Goal: Task Accomplishment & Management: Use online tool/utility

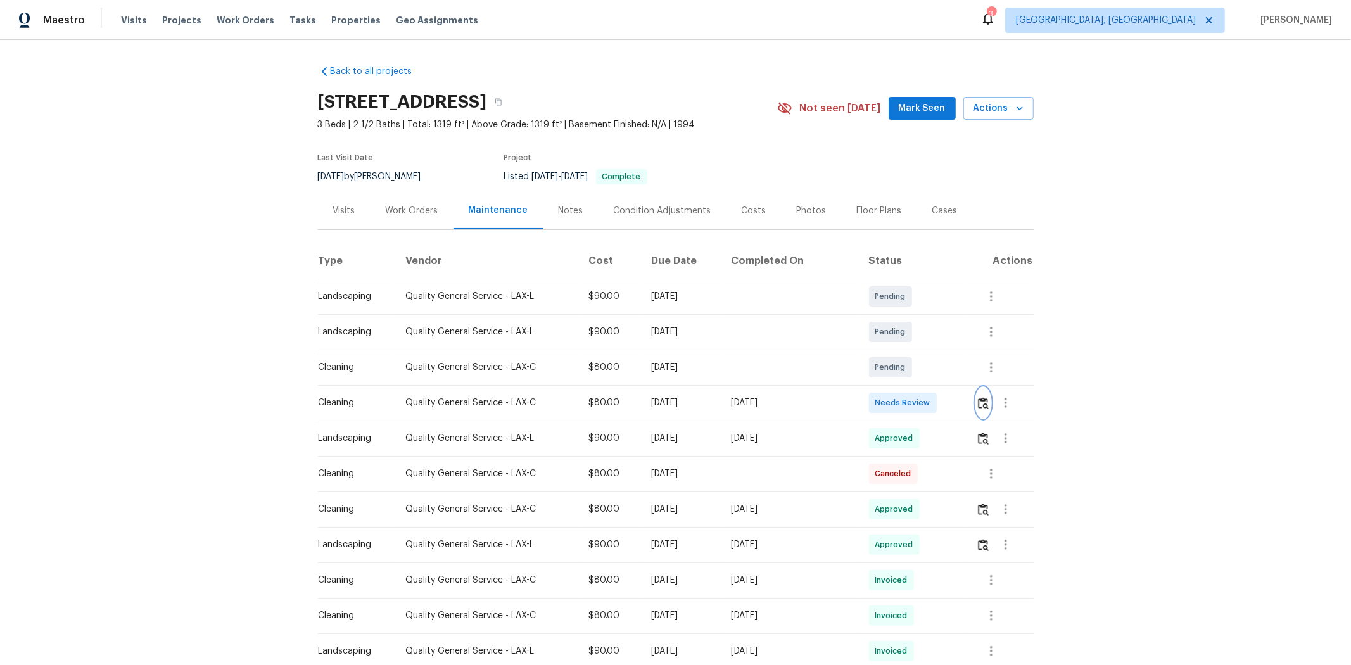
click at [960, 413] on button "button" at bounding box center [983, 403] width 15 height 30
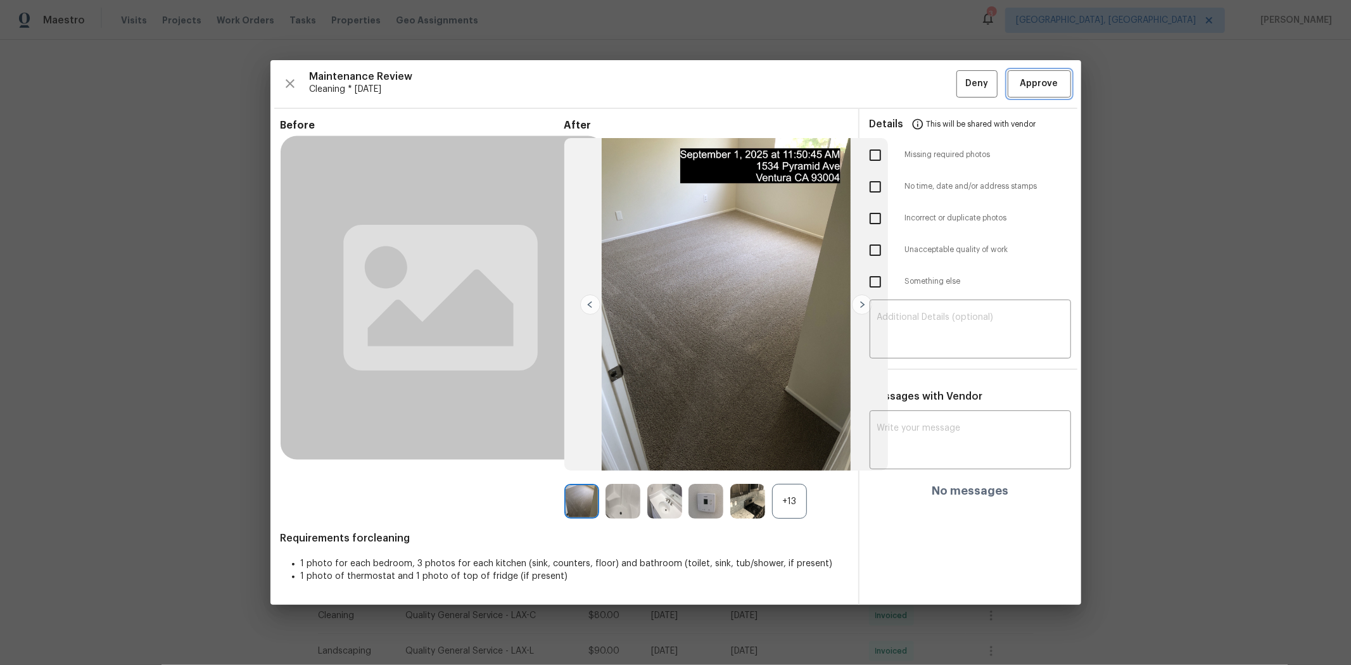
click at [960, 85] on span "Approve" at bounding box center [1039, 84] width 38 height 16
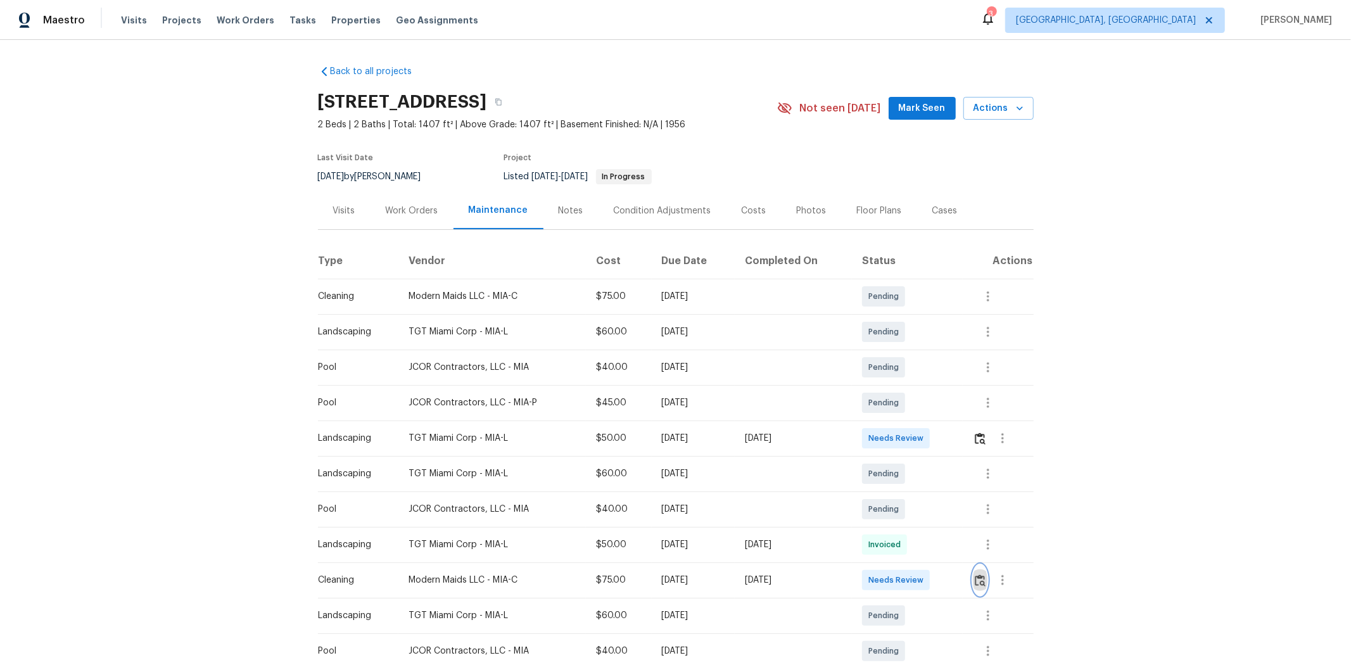
click at [960, 445] on img "button" at bounding box center [979, 580] width 11 height 12
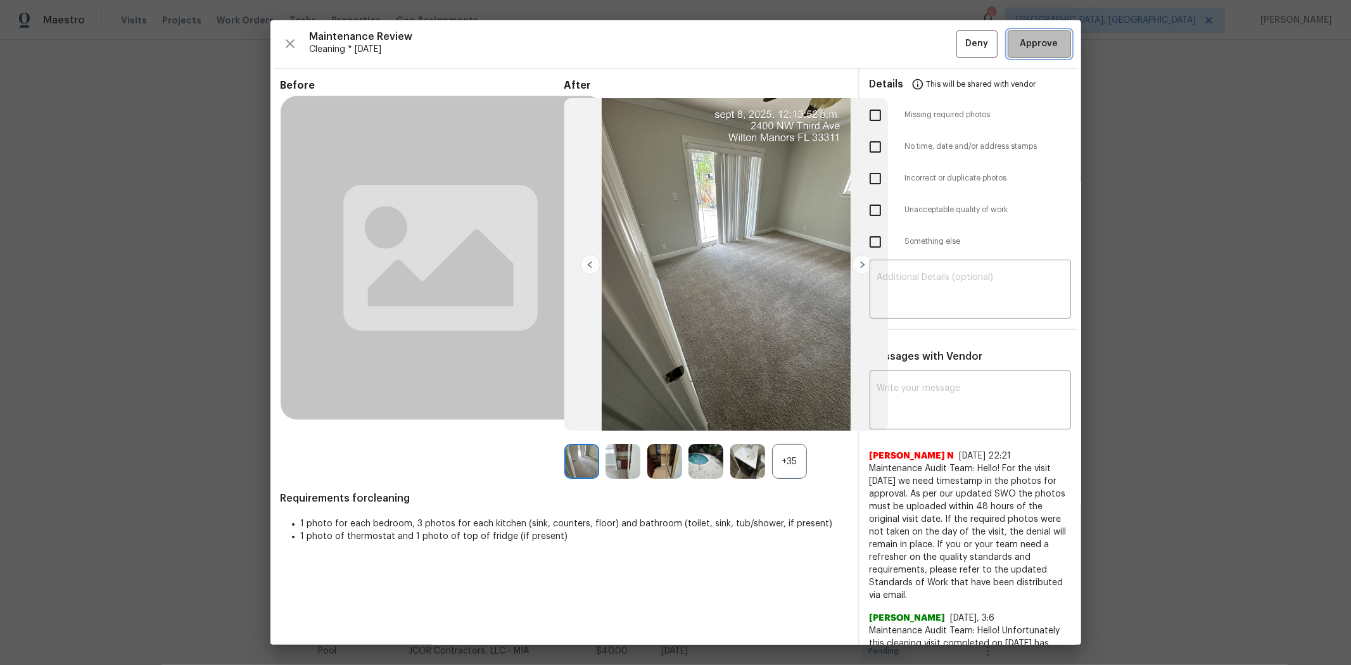
click at [960, 40] on span "Approve" at bounding box center [1039, 44] width 38 height 16
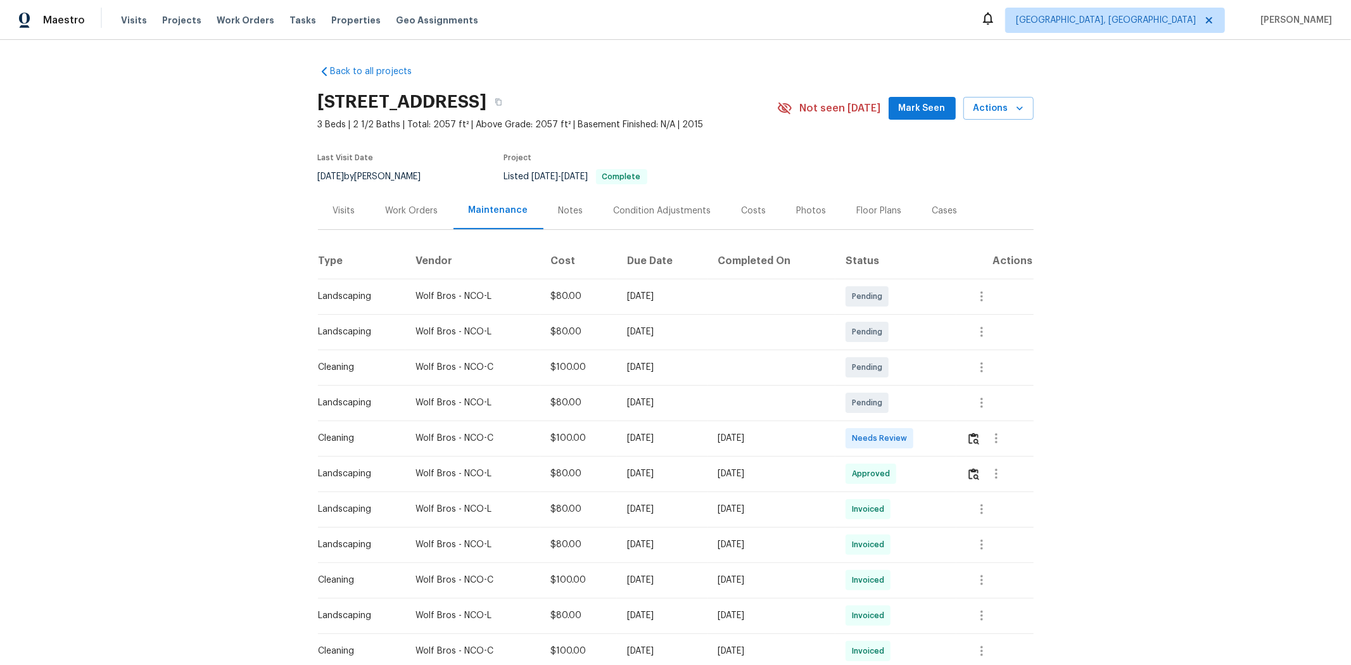
click at [960, 445] on td at bounding box center [994, 437] width 77 height 35
click at [960, 442] on img "button" at bounding box center [973, 438] width 11 height 12
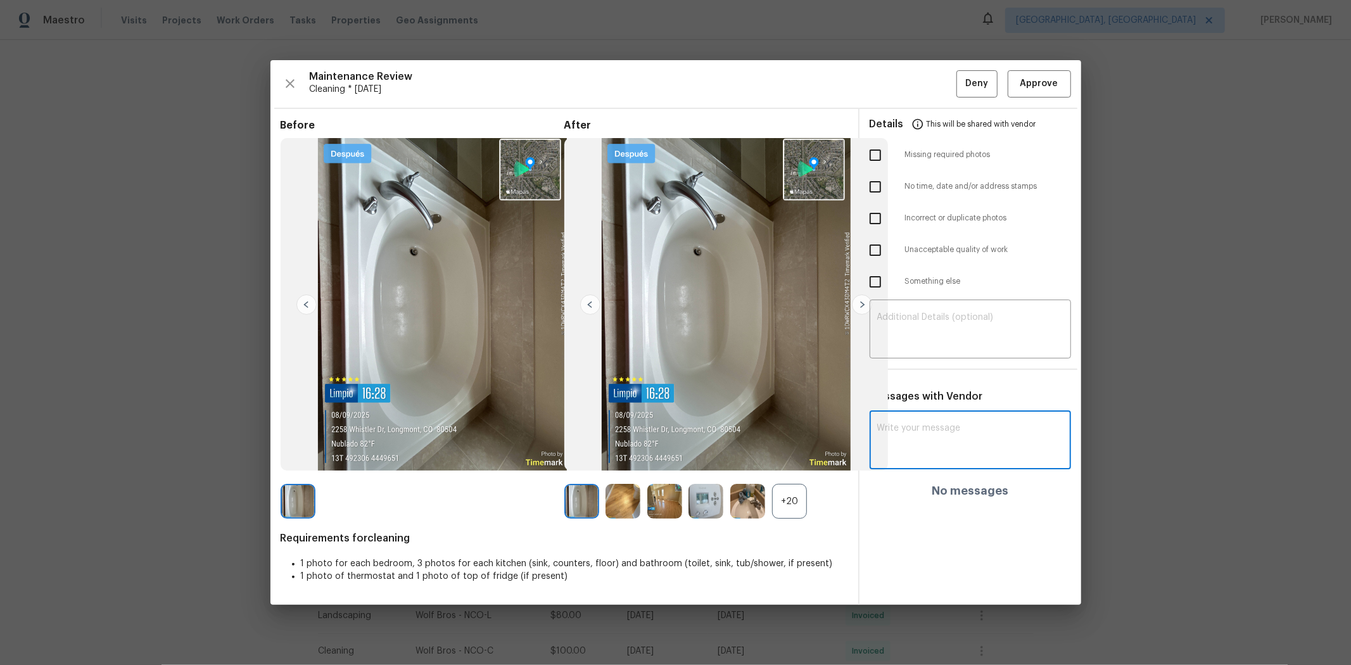
click at [931, 439] on textarea at bounding box center [970, 441] width 186 height 35
paste textarea "Maintenance Audit Team: Hello! After further review, the visit(08/09/2025) has …"
click at [959, 445] on textarea "Maintenance Audit Team: Hello! After further review, the visit(08/09/2025) has …" at bounding box center [947, 446] width 141 height 44
type textarea "Maintenance Audit Team: Hello! After further review, the visit(08/09/2025) has …"
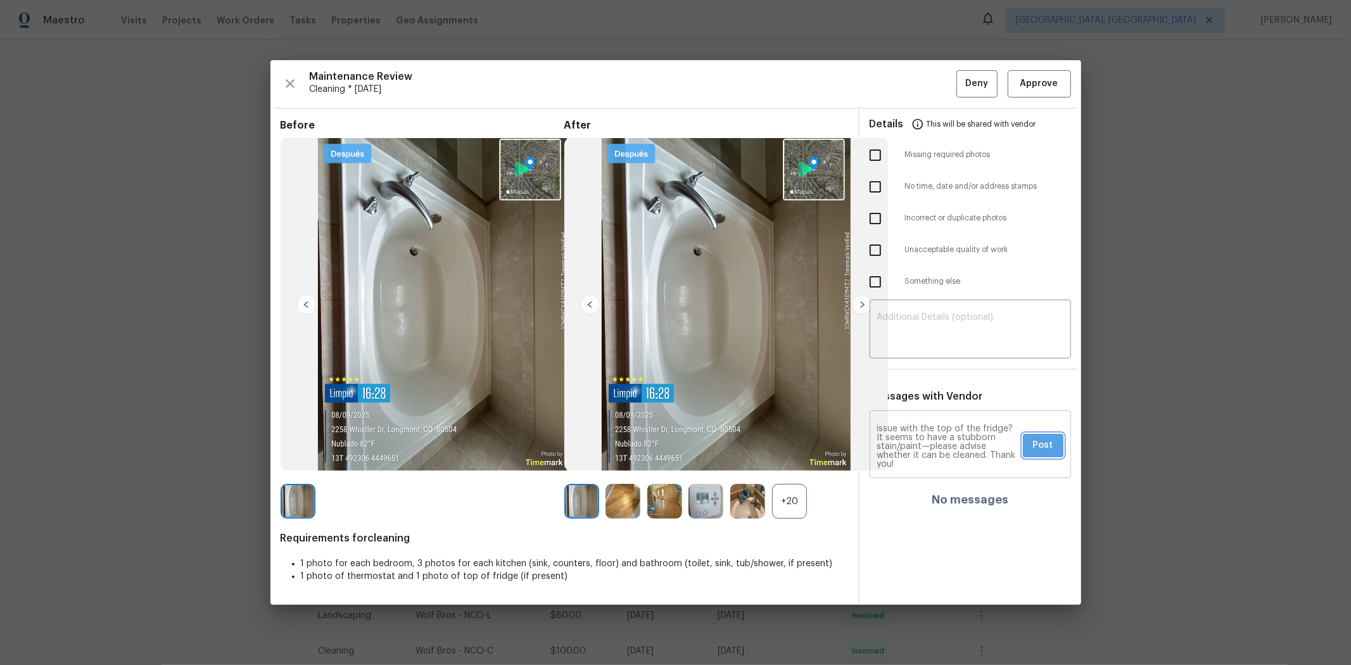
click at [960, 441] on span "Post" at bounding box center [1043, 446] width 20 height 16
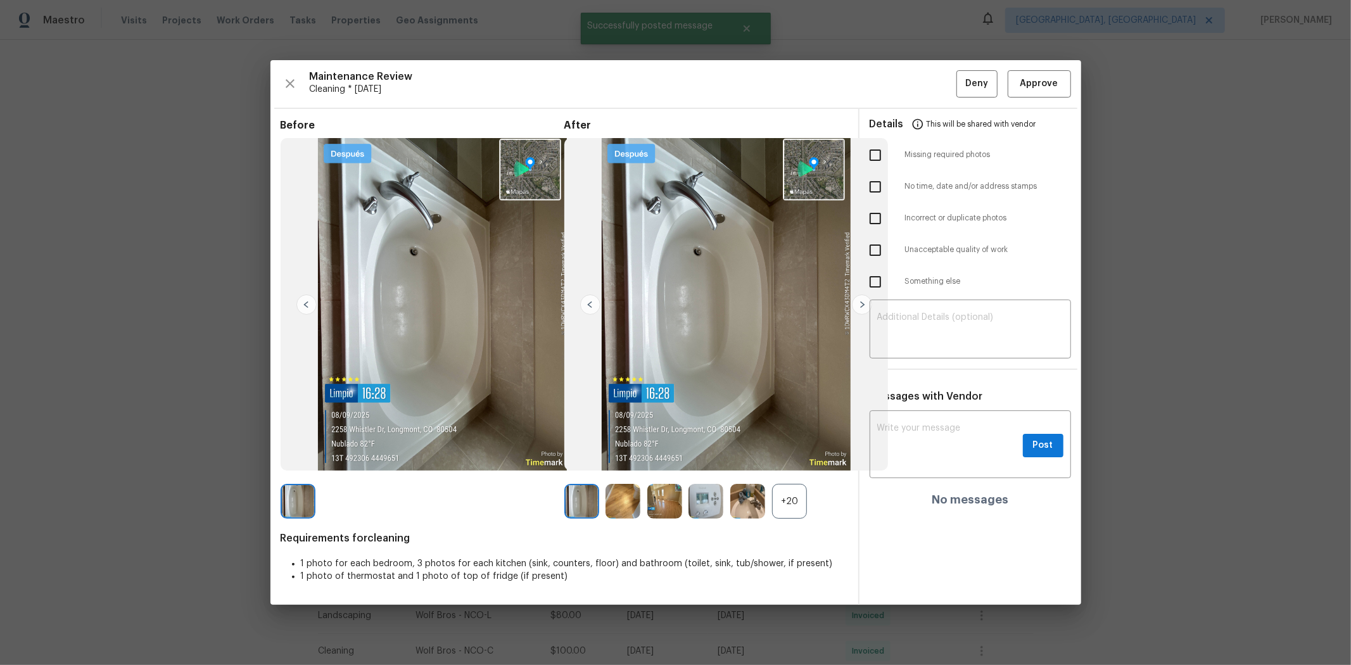
scroll to position [0, 0]
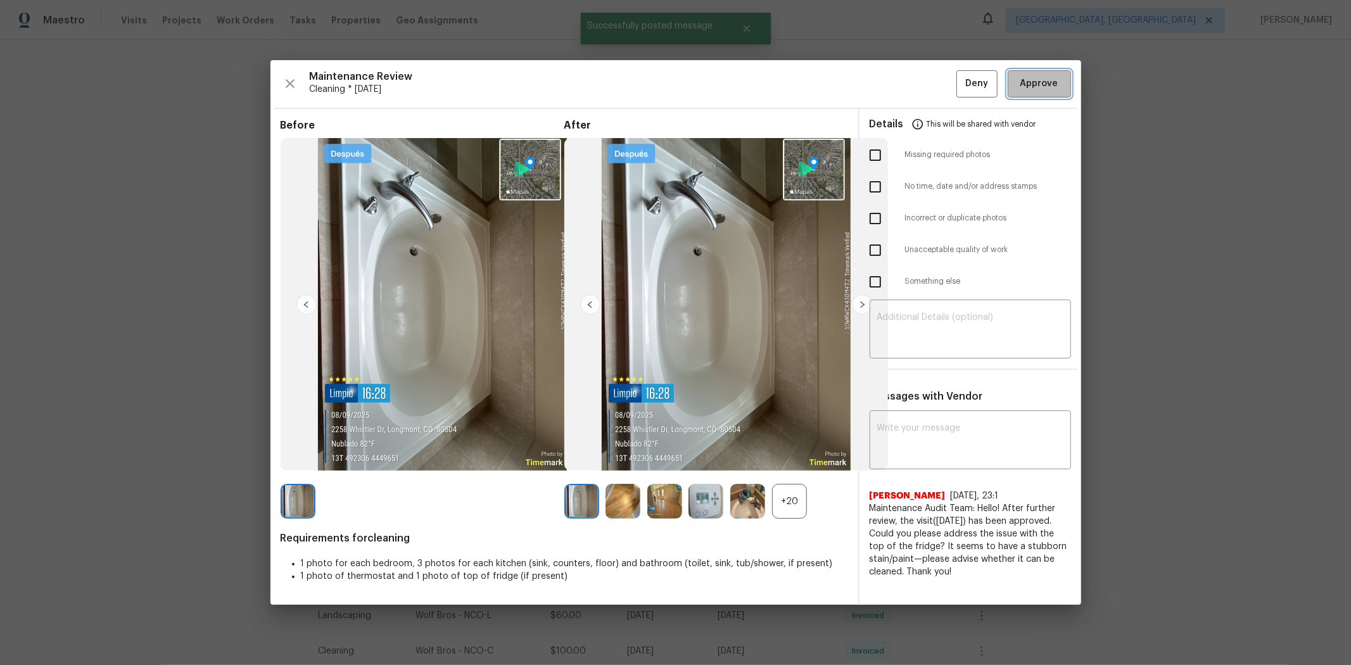
click at [960, 79] on span "Approve" at bounding box center [1039, 84] width 38 height 16
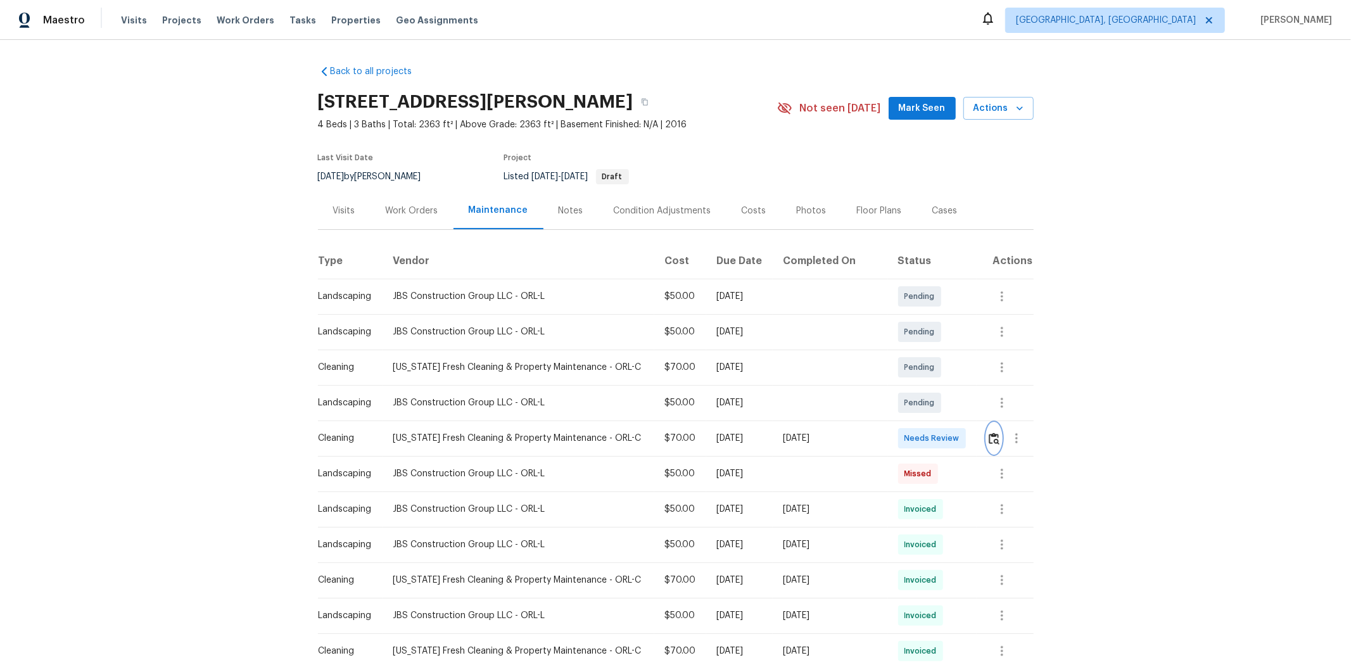
click at [960, 445] on button "button" at bounding box center [994, 438] width 15 height 30
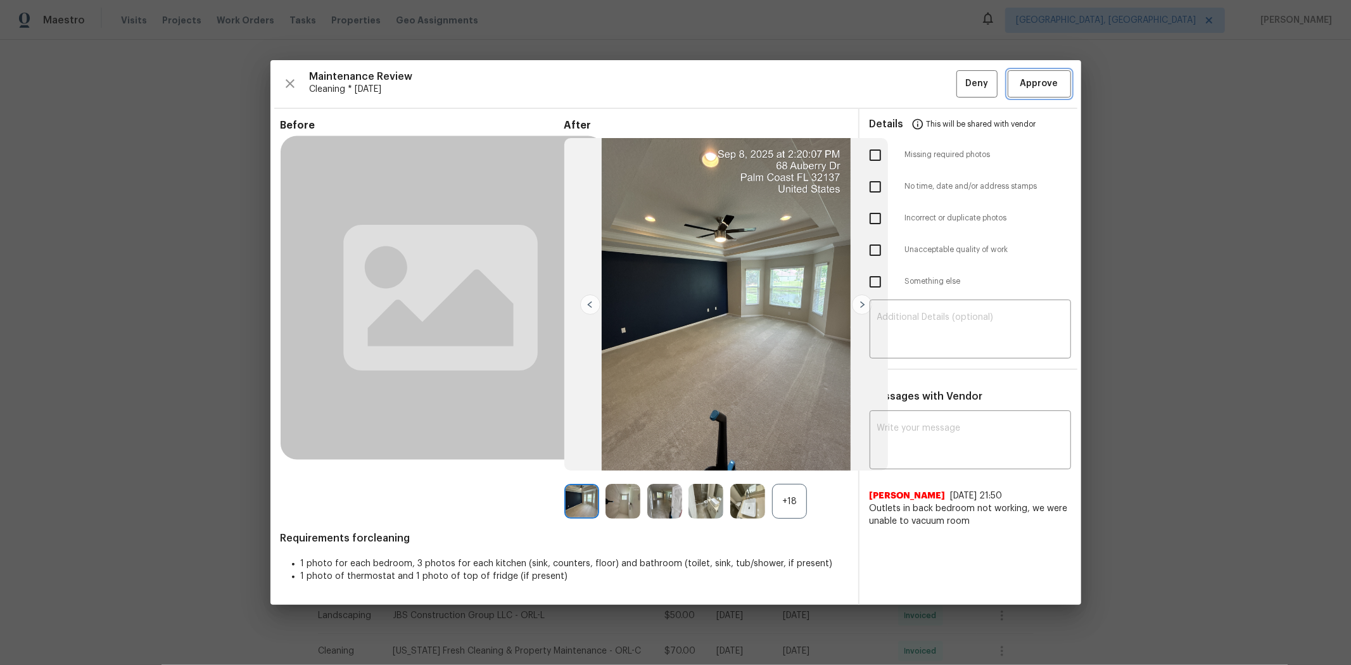
click at [960, 81] on span "Approve" at bounding box center [1039, 84] width 38 height 16
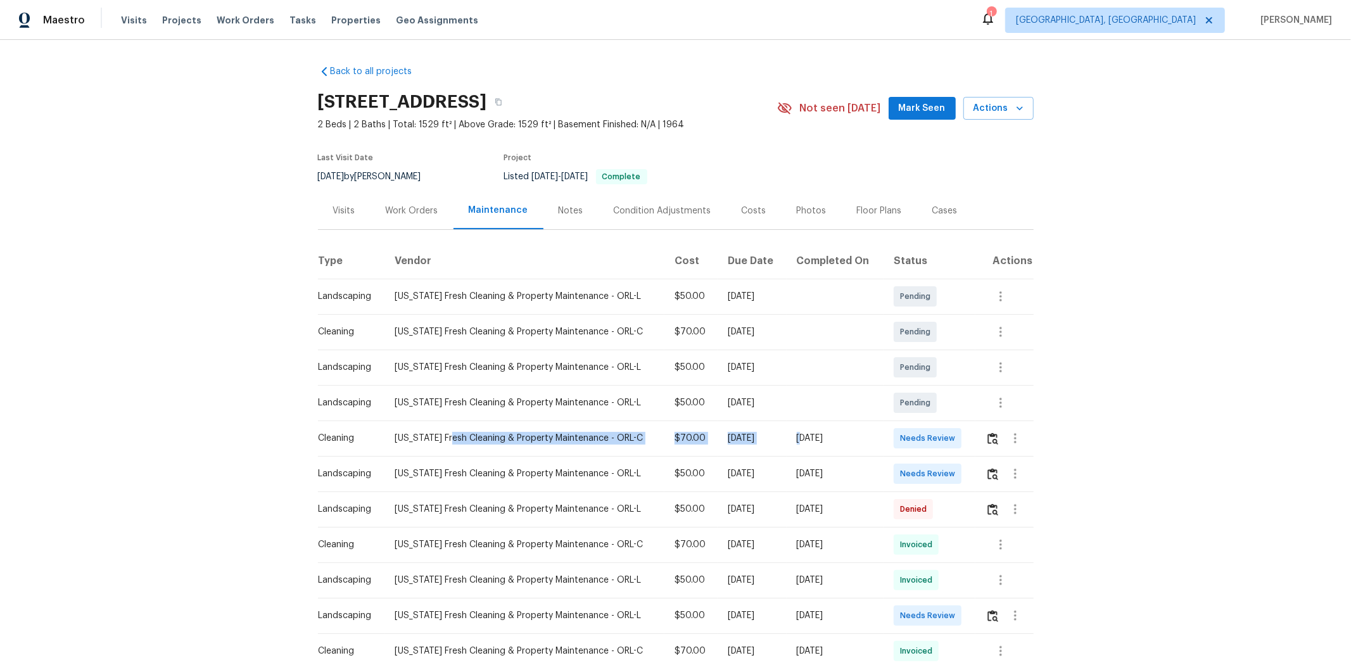
drag, startPoint x: 467, startPoint y: 441, endPoint x: 834, endPoint y: 448, distance: 367.3
click at [834, 445] on tr "Cleaning [US_STATE] Fresh Cleaning & Property Maintenance - ORL-C $70.00 [DATE]…" at bounding box center [676, 437] width 716 height 35
click at [900, 445] on td "Needs Review" at bounding box center [929, 437] width 92 height 35
click at [960, 436] on img "button" at bounding box center [992, 438] width 11 height 12
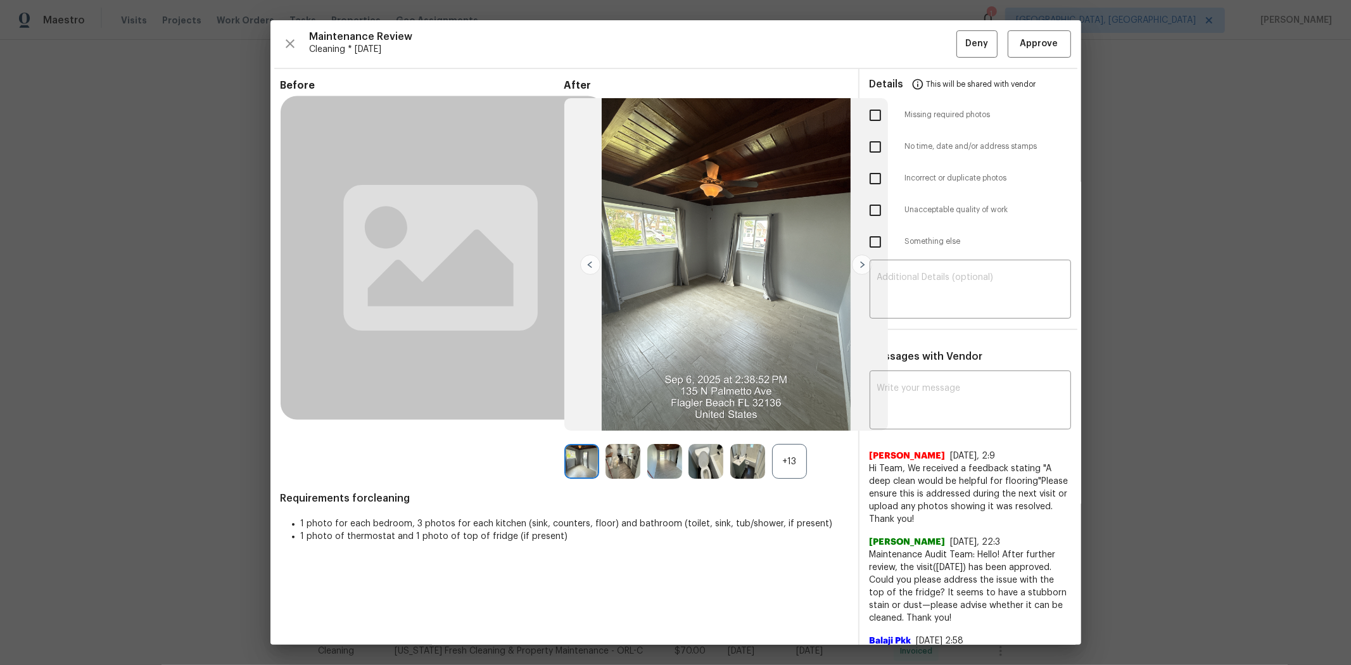
click at [871, 215] on input "checkbox" at bounding box center [875, 210] width 27 height 27
checkbox input "true"
click at [938, 293] on textarea at bounding box center [970, 290] width 186 height 35
paste textarea "Maintenance Audit Team: Hello! Unfortunately, this cleaning visit completed on …"
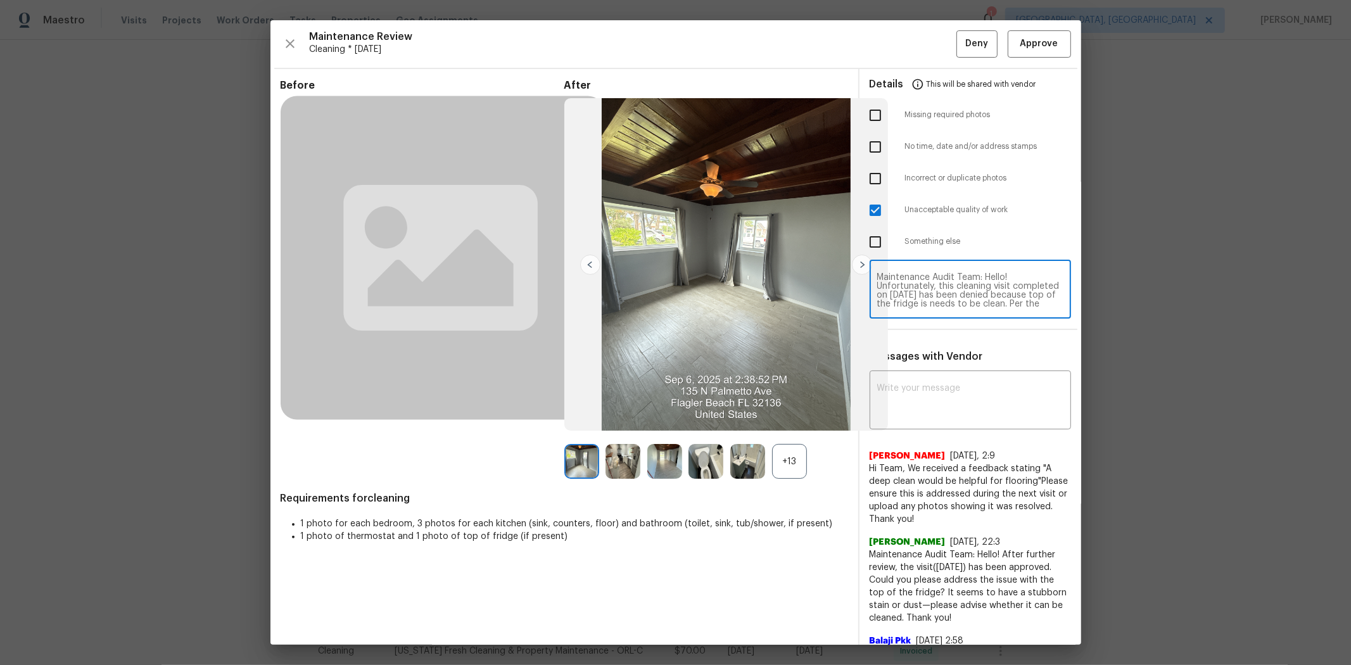
click at [955, 280] on textarea "Maintenance Audit Team: Hello! Unfortunately, this cleaning visit completed on …" at bounding box center [970, 290] width 186 height 35
type textarea "Maintenance Audit Team: Hello! Unfortunately, this cleaning visit completed on …"
click at [941, 396] on textarea at bounding box center [970, 401] width 186 height 35
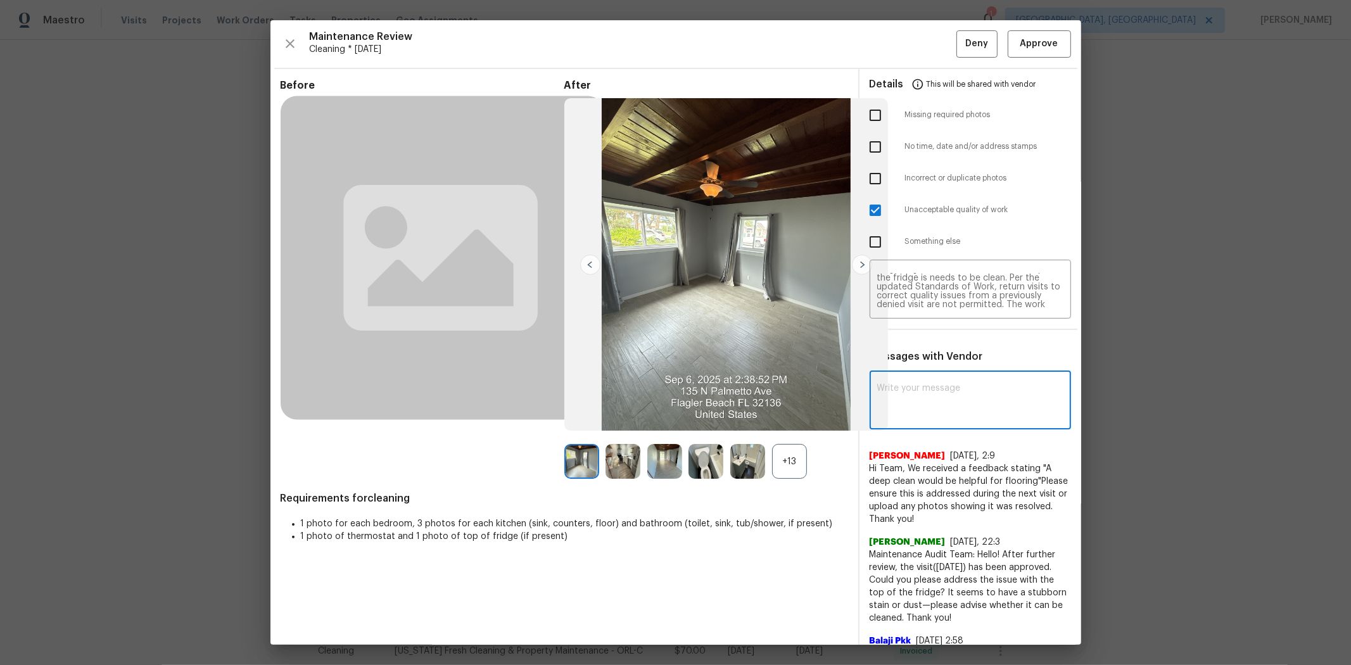
paste textarea "Maintenance Audit Team: Hello! Unfortunately, this cleaning visit completed on …"
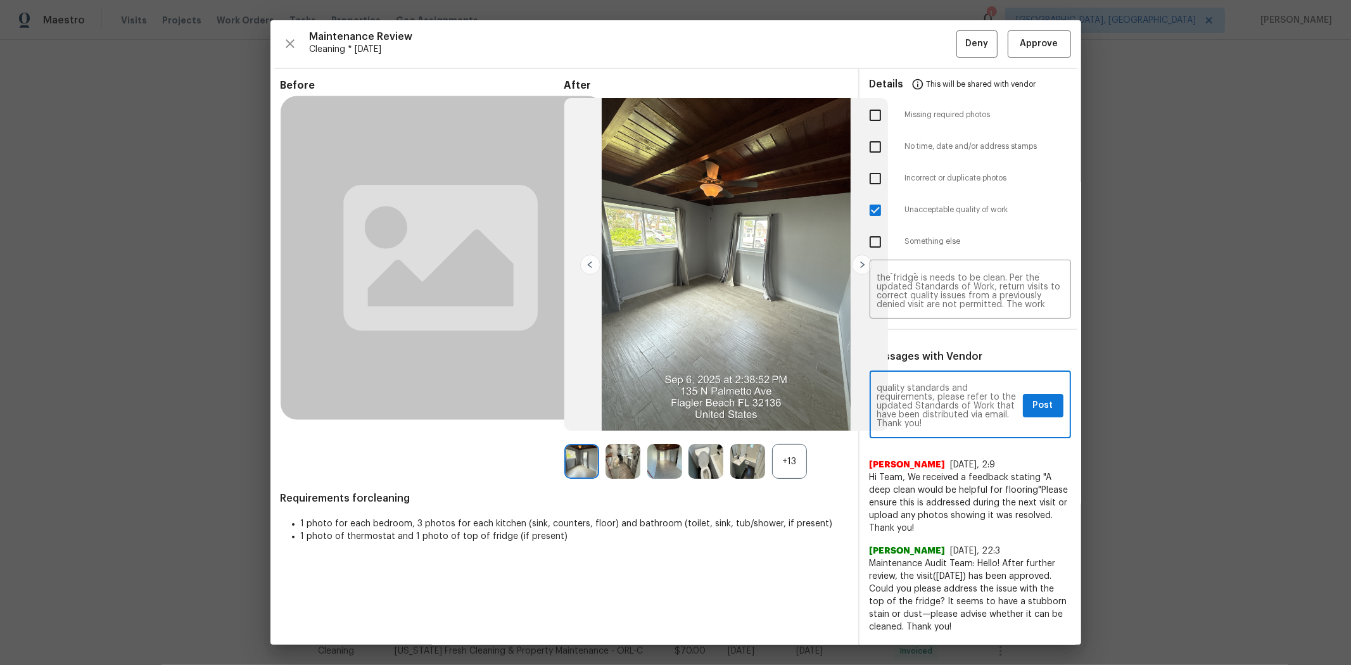
type textarea "Maintenance Audit Team: Hello! Unfortunately, this cleaning visit completed on …"
click at [960, 407] on span "Post" at bounding box center [1043, 406] width 20 height 16
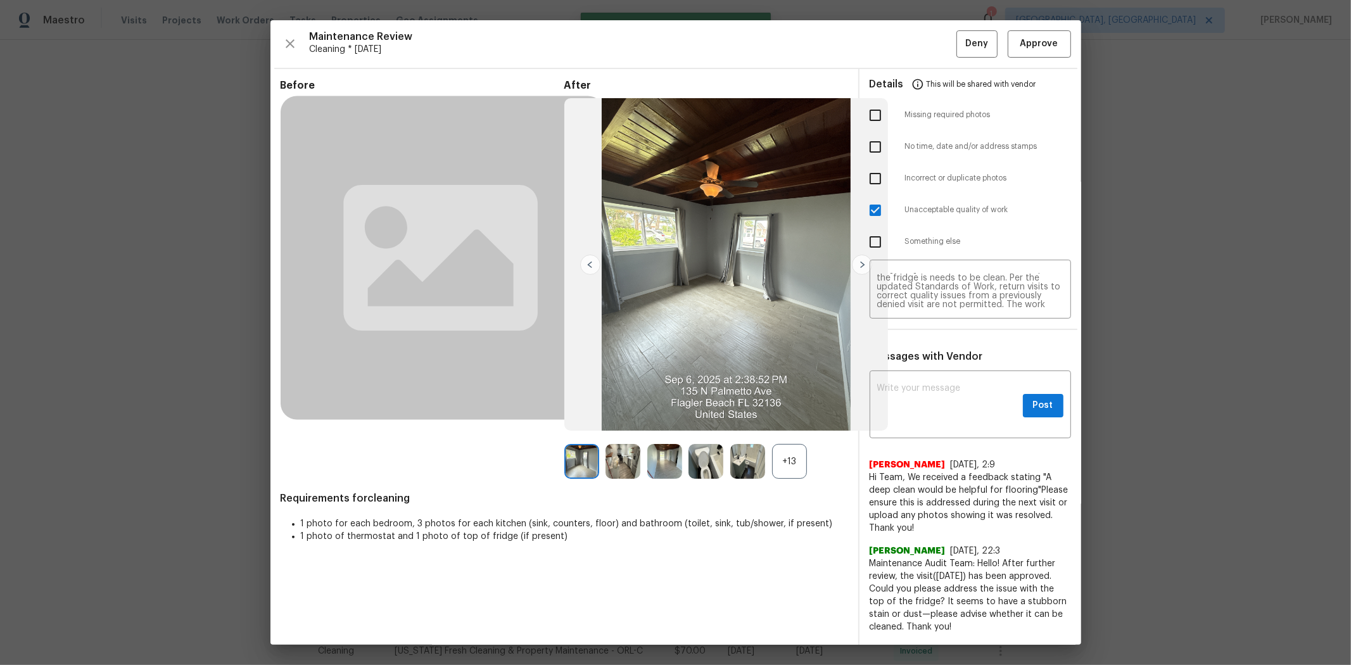
scroll to position [0, 0]
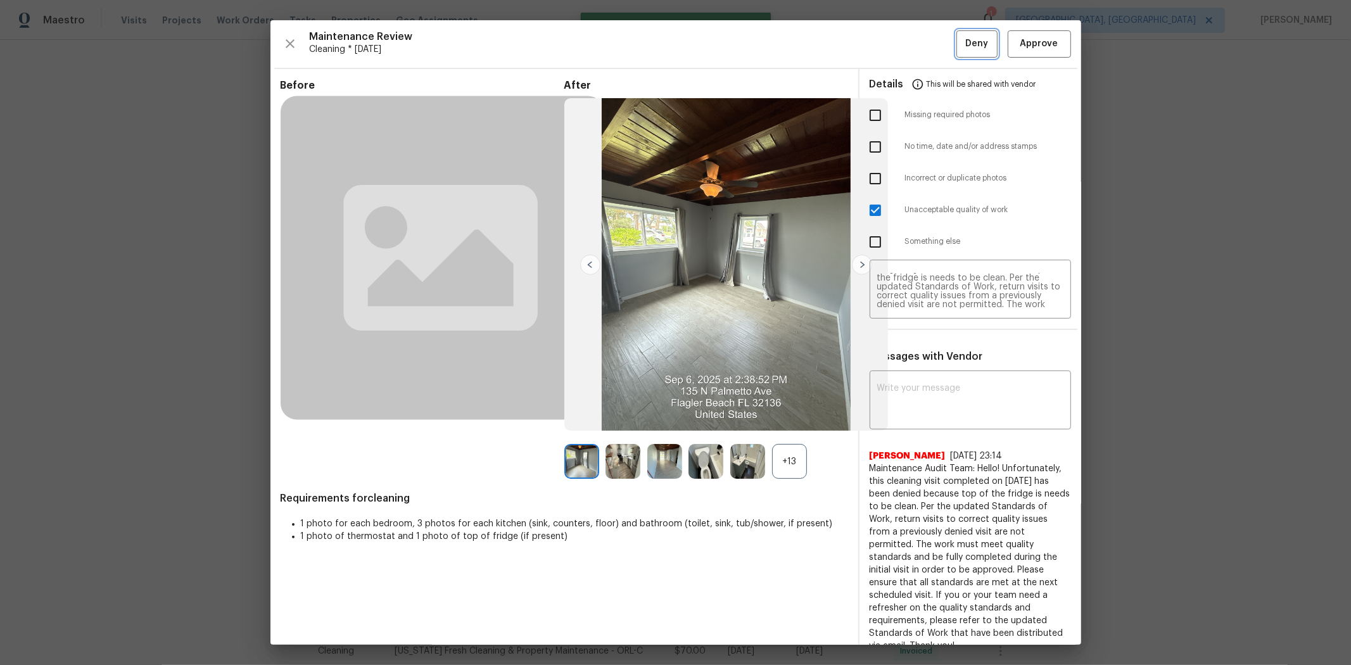
click at [960, 39] on span "Deny" at bounding box center [976, 44] width 23 height 16
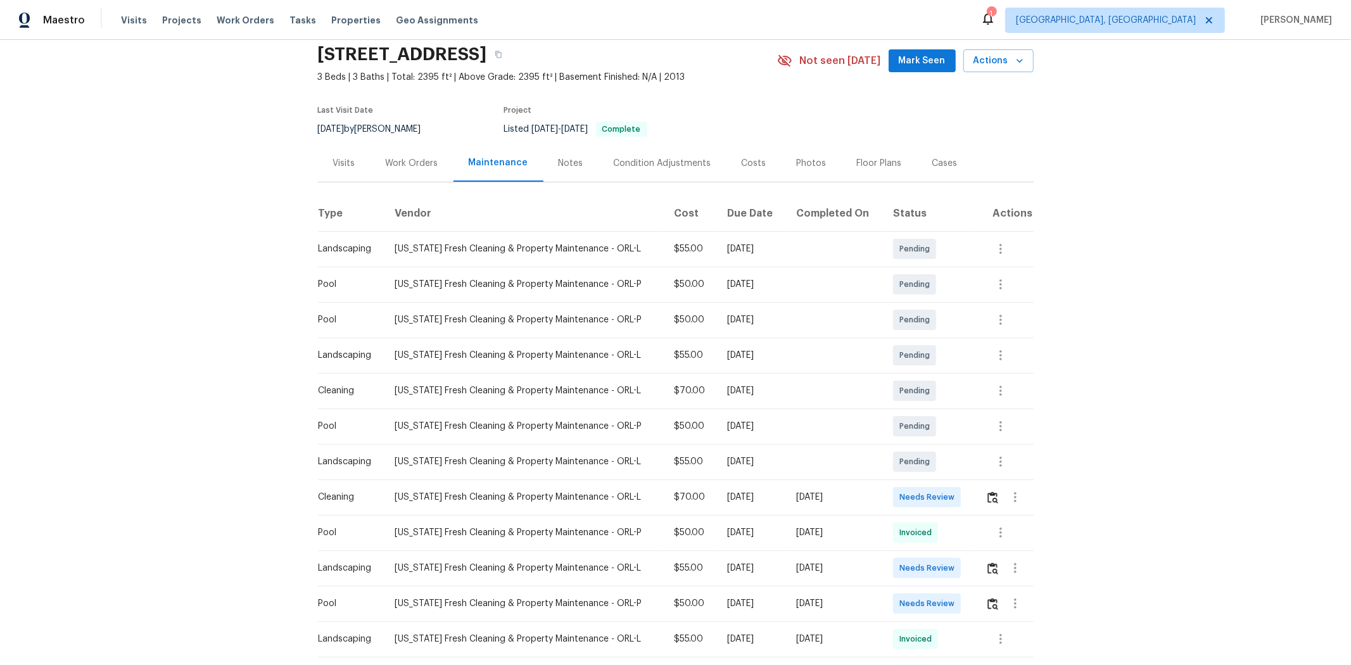
scroll to position [70, 0]
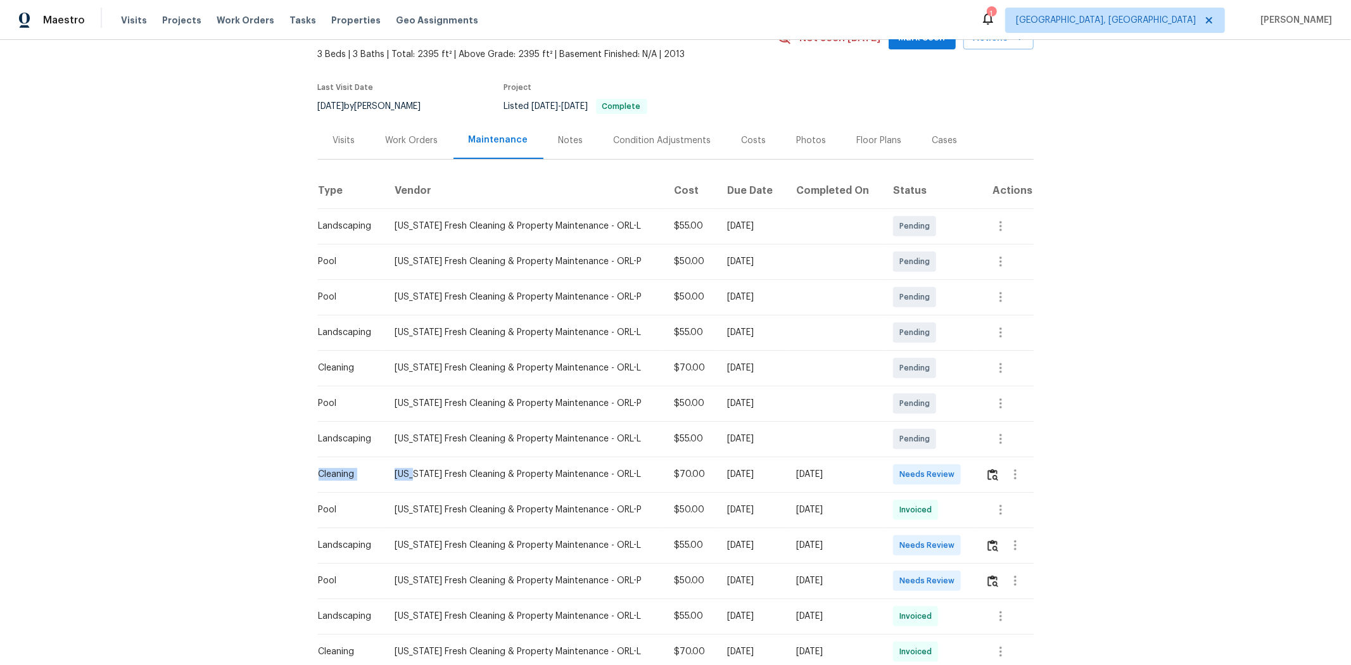
drag, startPoint x: 678, startPoint y: 440, endPoint x: 954, endPoint y: 440, distance: 276.1
click at [954, 440] on tbody "Landscaping Florida Fresh Cleaning & Property Maintenance - ORL-L $55.00 Fri, S…" at bounding box center [676, 651] width 716 height 886
click at [960, 445] on td "Needs Review" at bounding box center [929, 474] width 92 height 35
click at [960, 445] on img "button" at bounding box center [992, 475] width 11 height 12
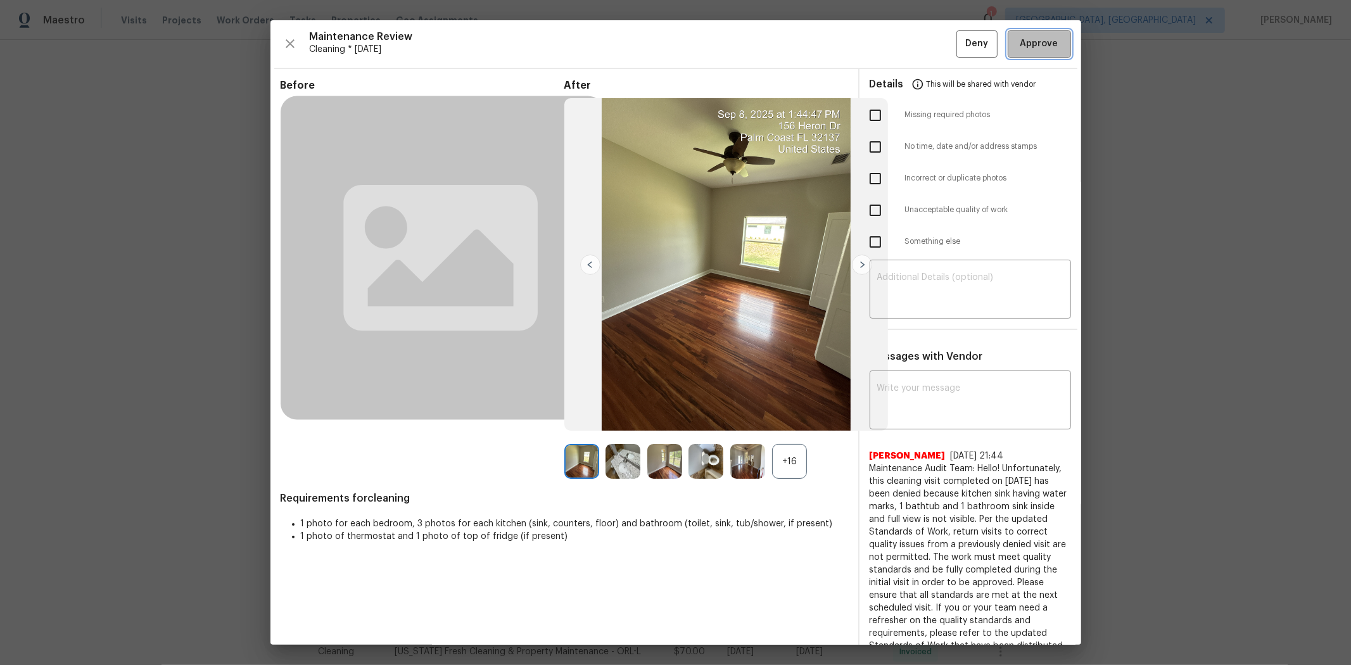
click at [960, 51] on span "Approve" at bounding box center [1039, 44] width 38 height 16
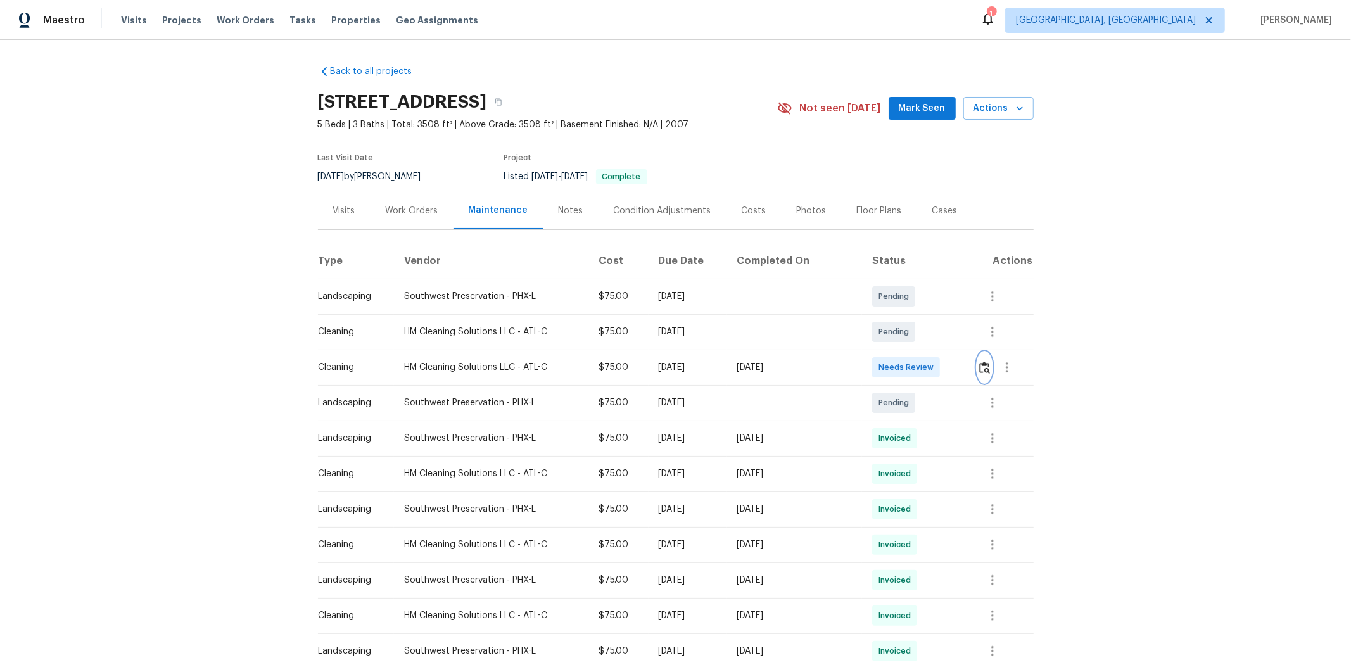
click at [960, 374] on button "button" at bounding box center [984, 367] width 15 height 30
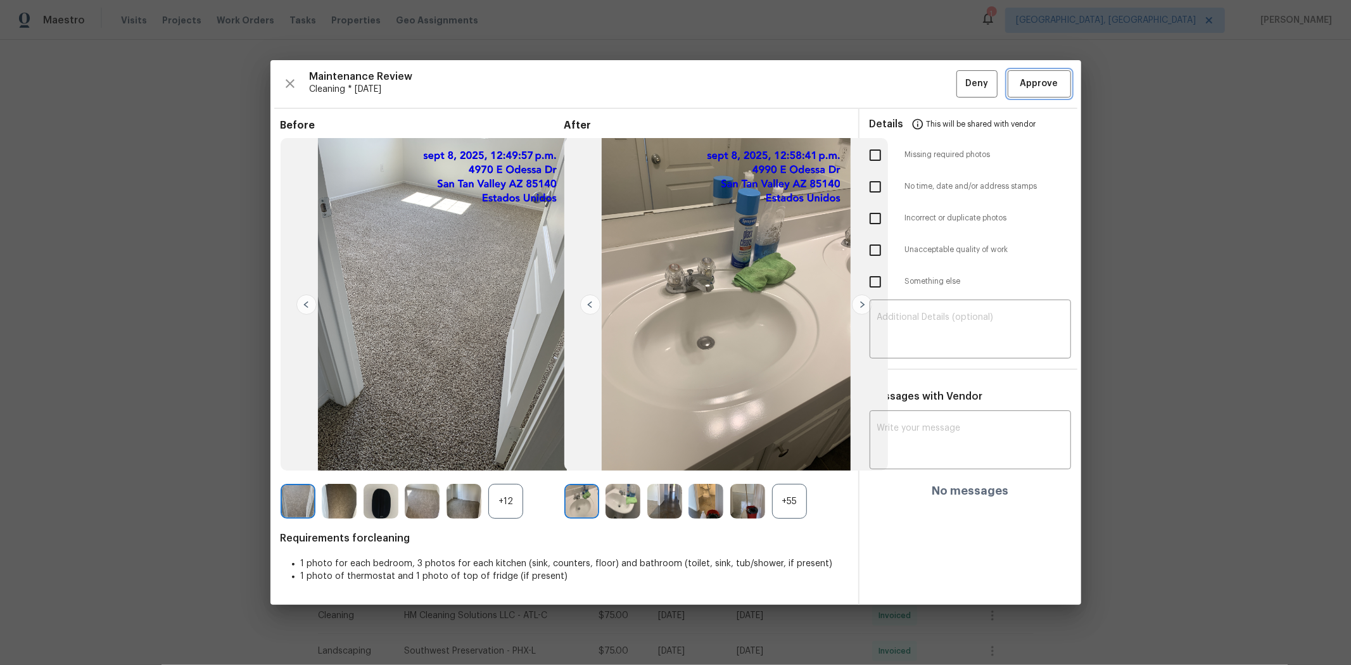
click at [960, 91] on span "Approve" at bounding box center [1039, 84] width 38 height 16
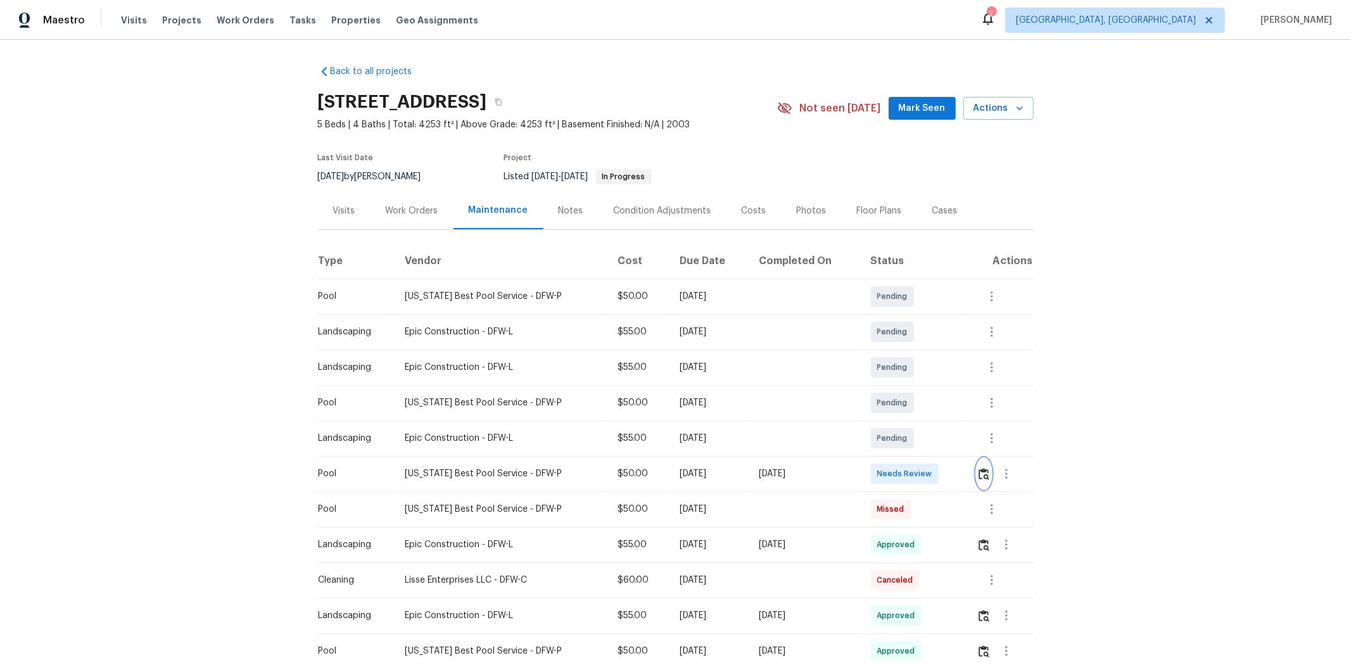
click at [960, 445] on img "button" at bounding box center [983, 474] width 11 height 12
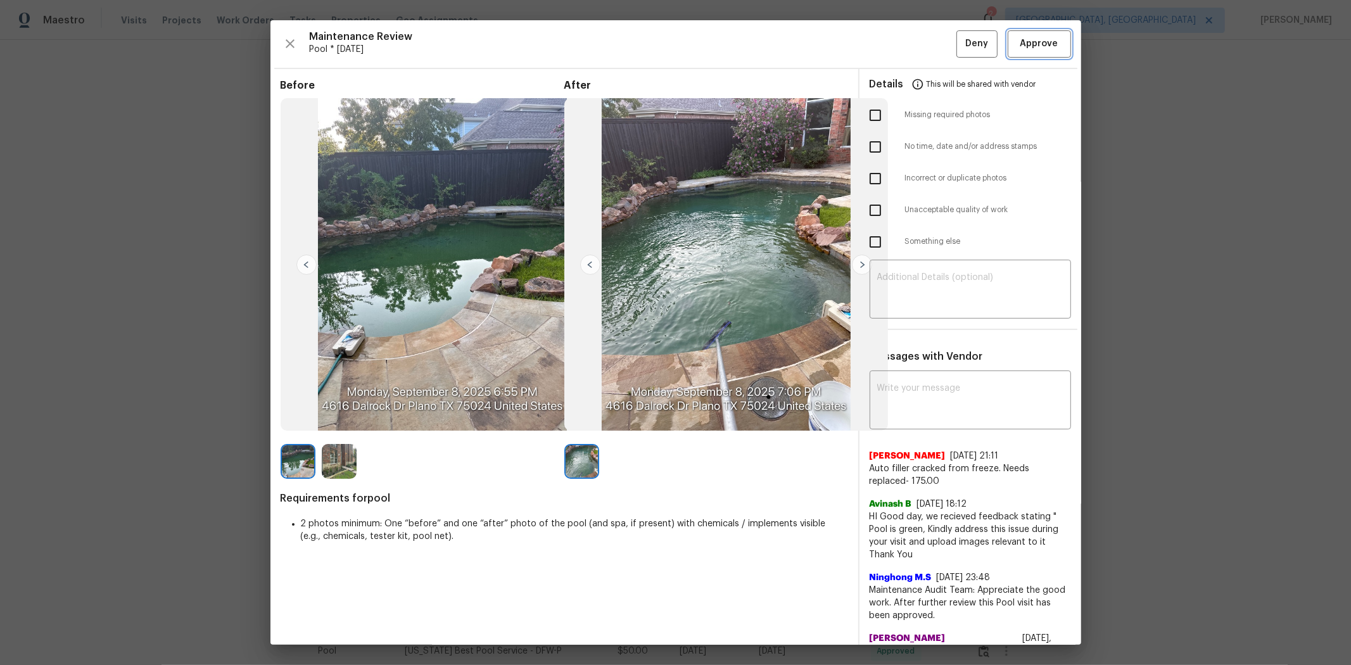
click at [960, 49] on span "Approve" at bounding box center [1039, 44] width 38 height 16
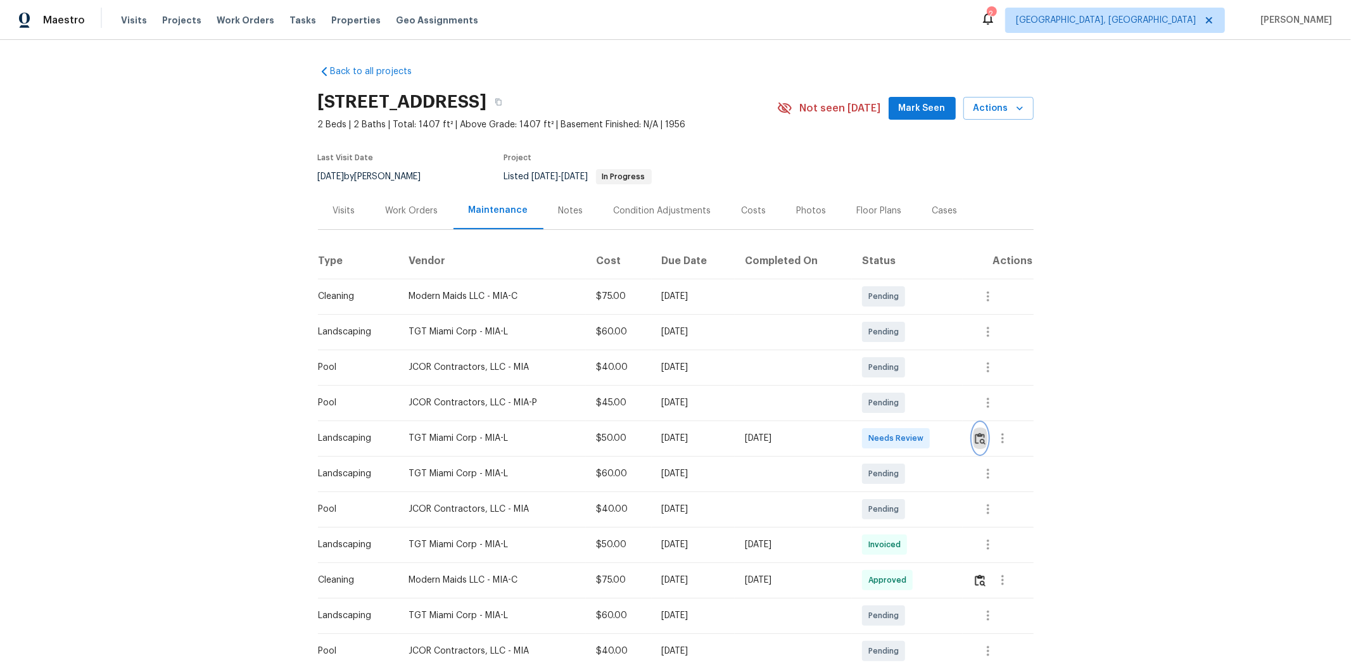
click at [726, 425] on img "button" at bounding box center [979, 438] width 11 height 12
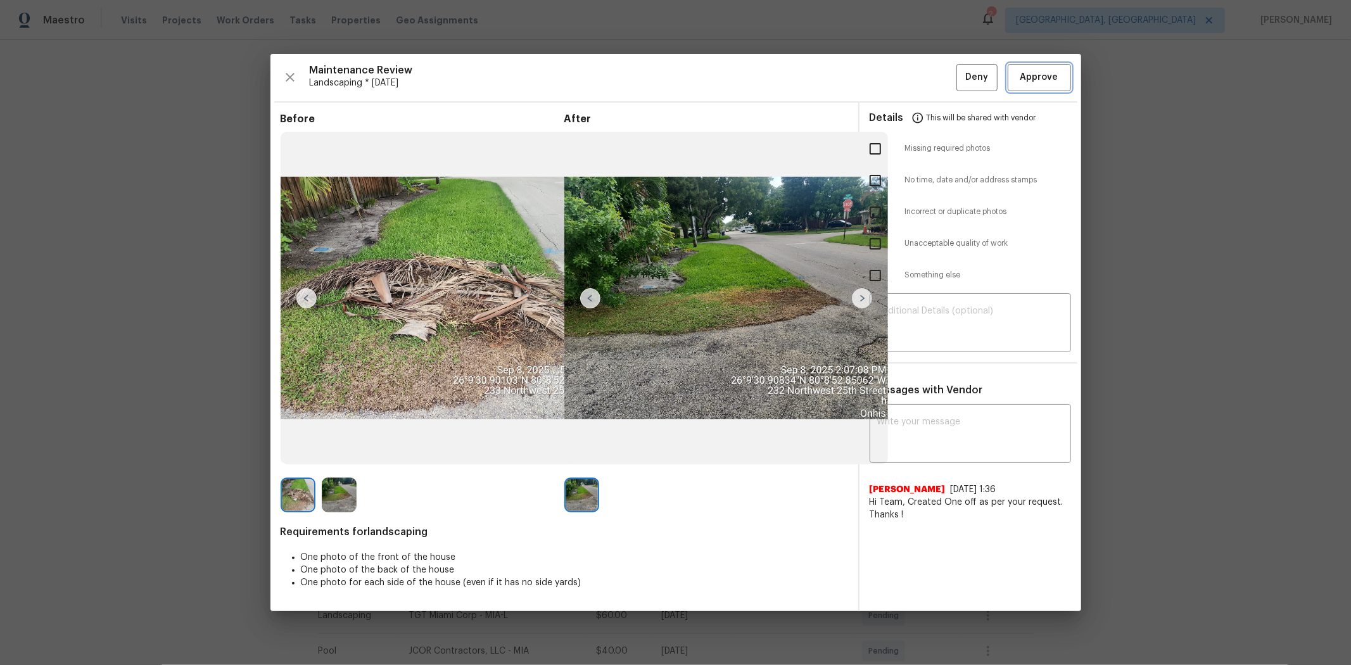
click at [726, 67] on button "Approve" at bounding box center [1038, 77] width 63 height 27
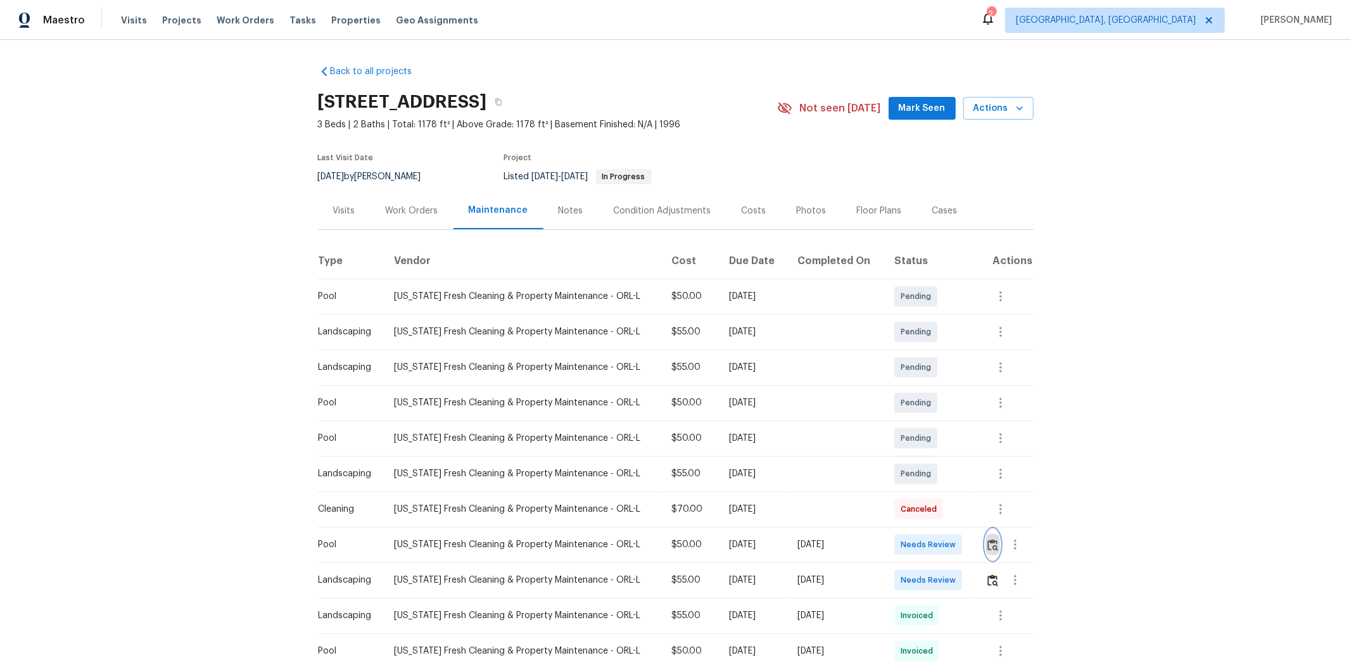
click at [960, 445] on img "button" at bounding box center [992, 545] width 11 height 12
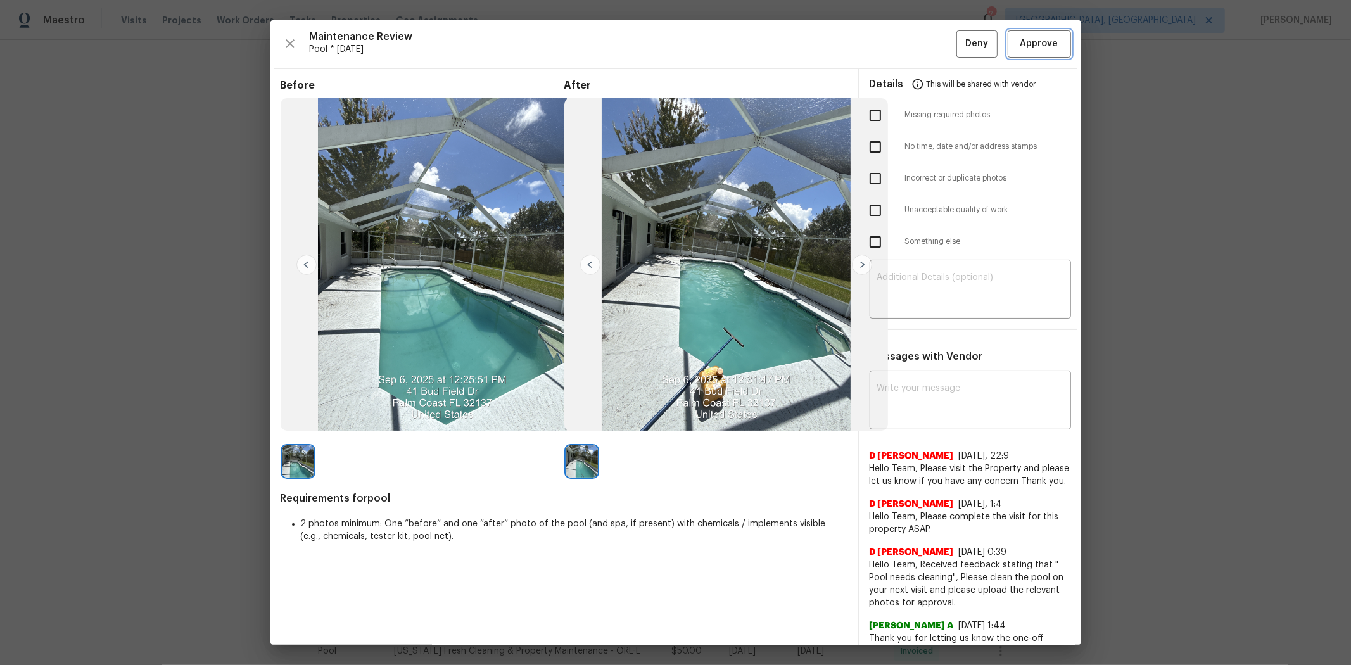
click at [960, 48] on span "Approve" at bounding box center [1039, 44] width 38 height 16
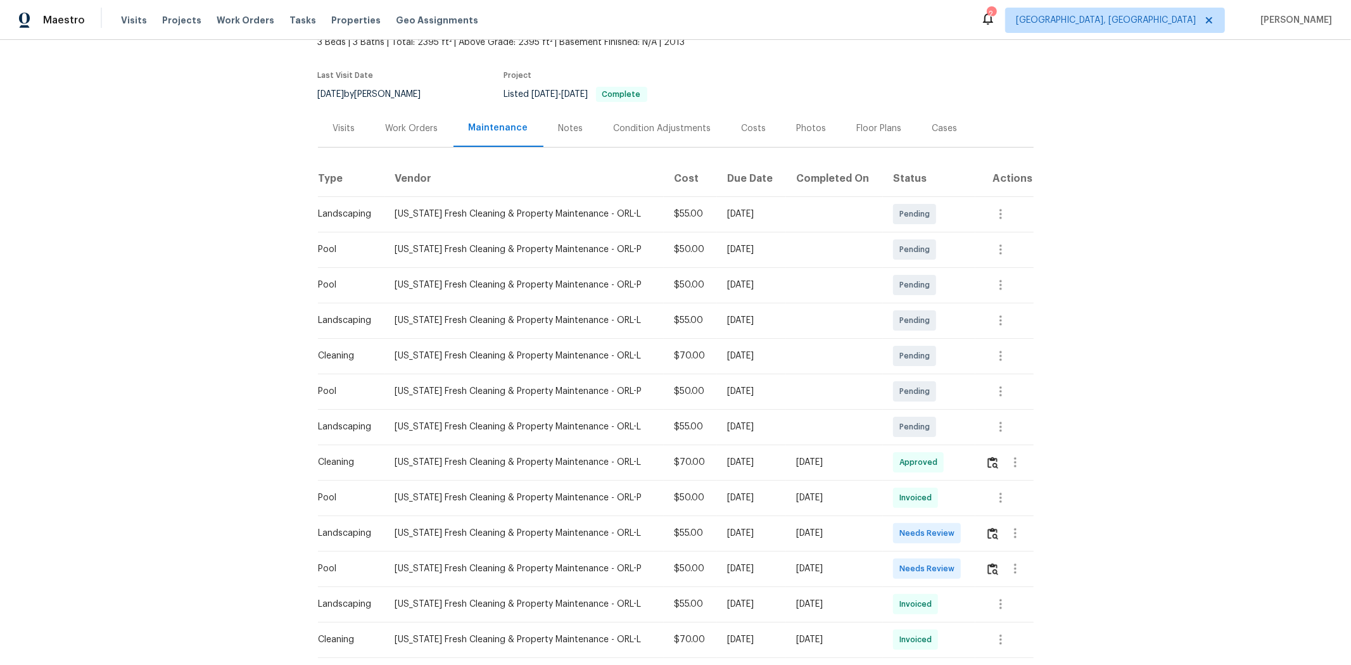
scroll to position [141, 0]
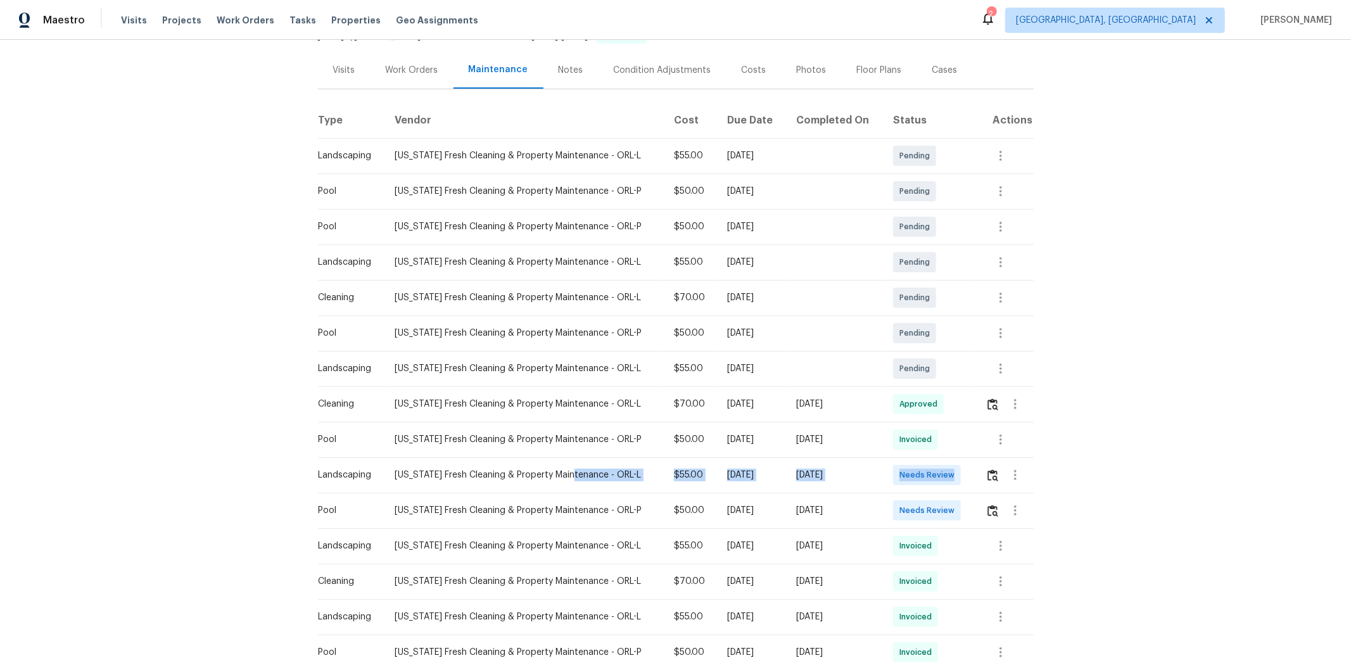
drag, startPoint x: 1005, startPoint y: 479, endPoint x: 1030, endPoint y: 481, distance: 25.5
click at [726, 425] on tr "Landscaping [US_STATE] Fresh Cleaning & Property Maintenance - ORL-L $55.00 [DA…" at bounding box center [676, 474] width 716 height 35
click at [726, 425] on div "Needs Review" at bounding box center [927, 510] width 68 height 20
click at [726, 425] on img "button" at bounding box center [992, 511] width 11 height 12
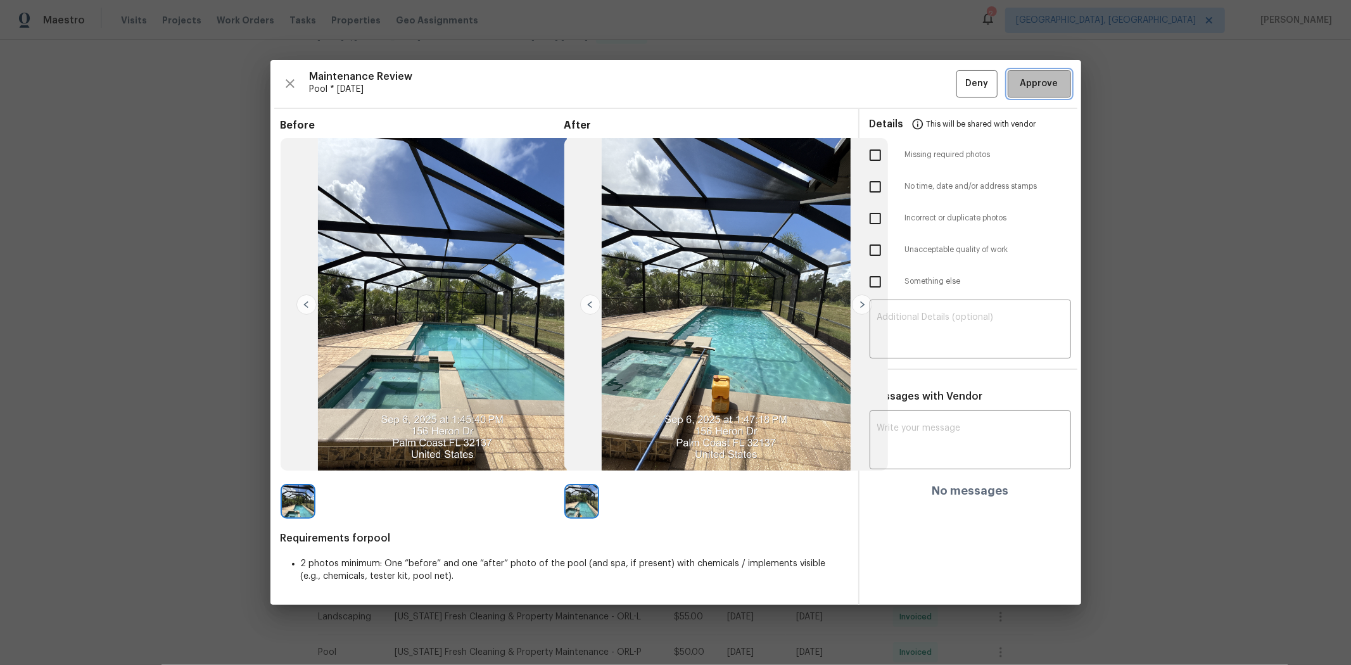
click at [726, 74] on button "Approve" at bounding box center [1038, 83] width 63 height 27
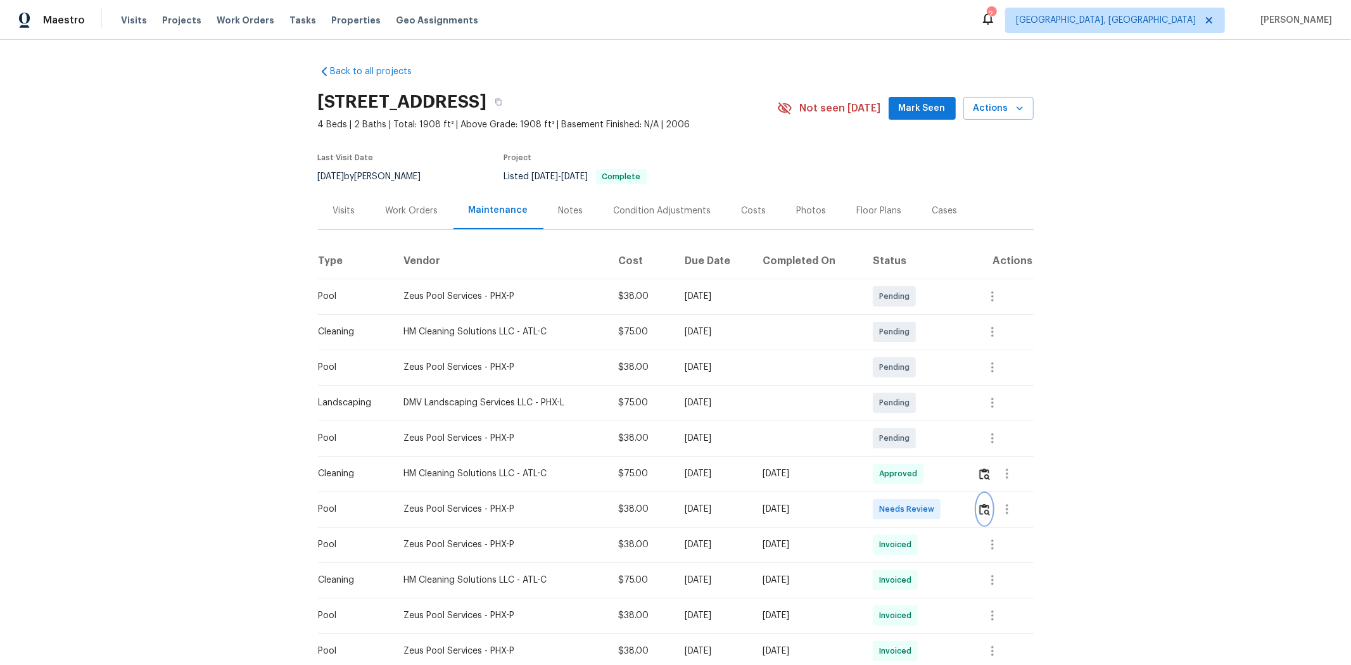
click at [726, 425] on img "button" at bounding box center [984, 509] width 11 height 12
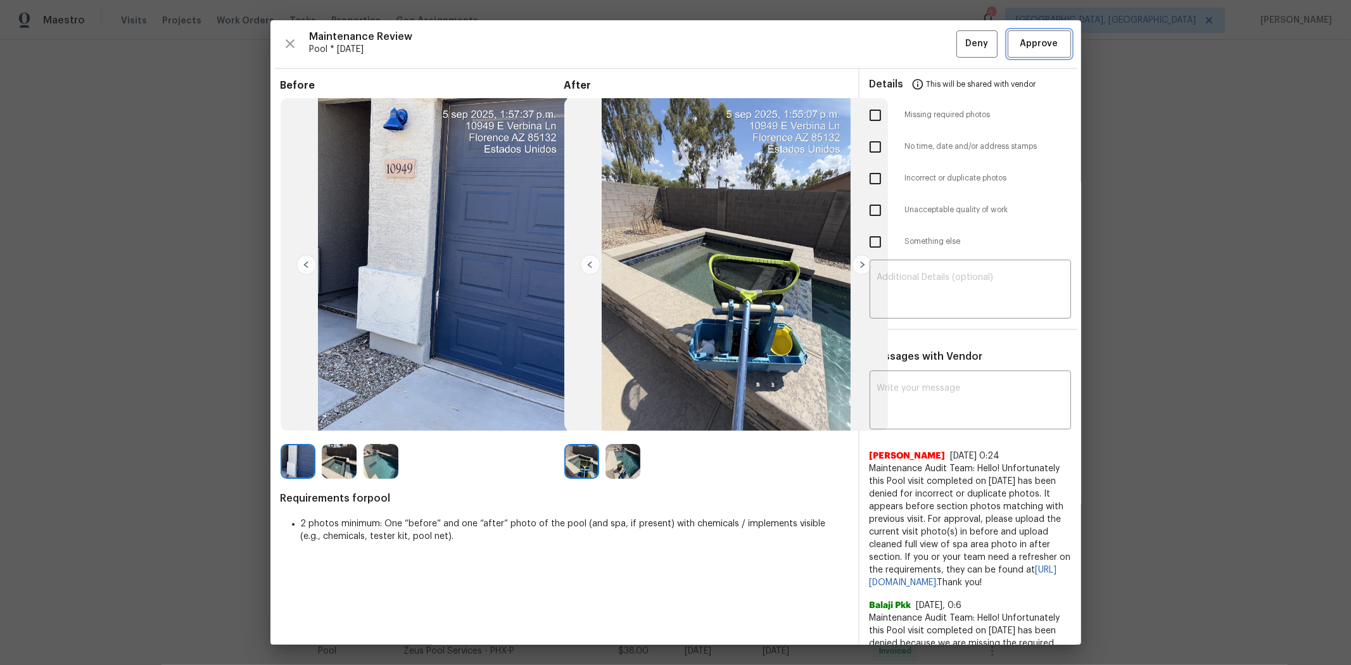
click at [726, 46] on span "Approve" at bounding box center [1039, 44] width 38 height 16
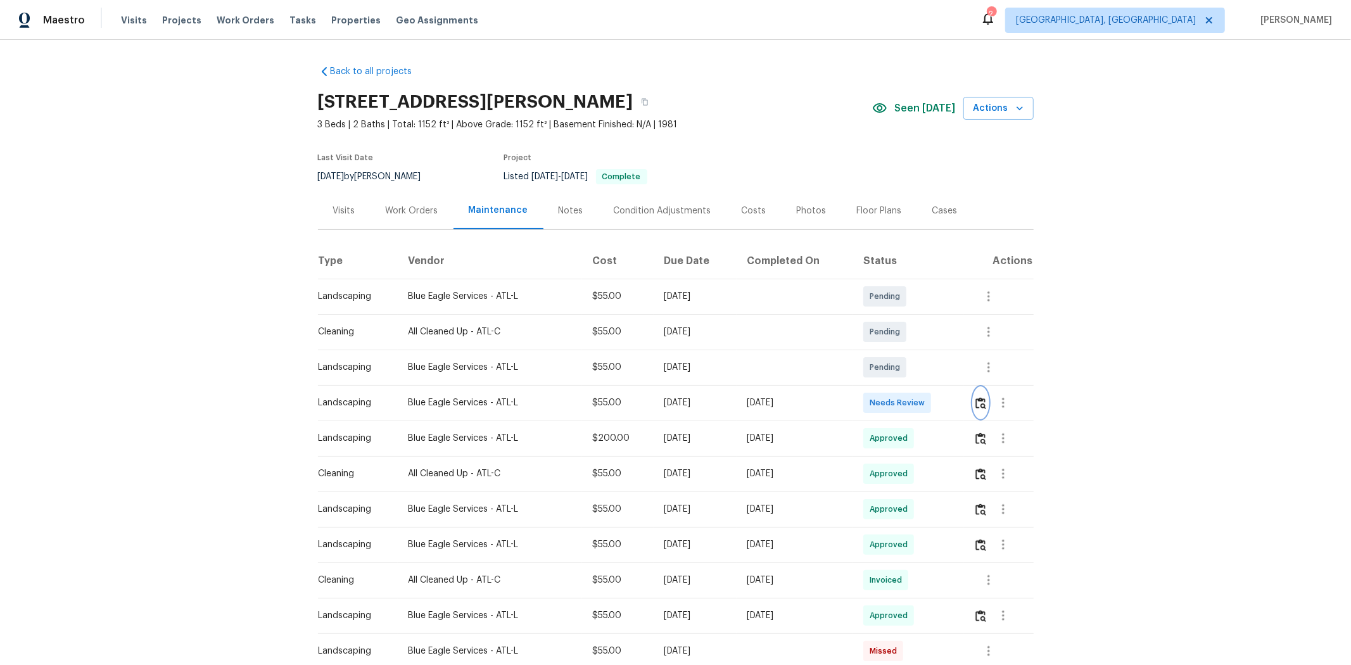
click at [960, 401] on img "button" at bounding box center [980, 403] width 11 height 12
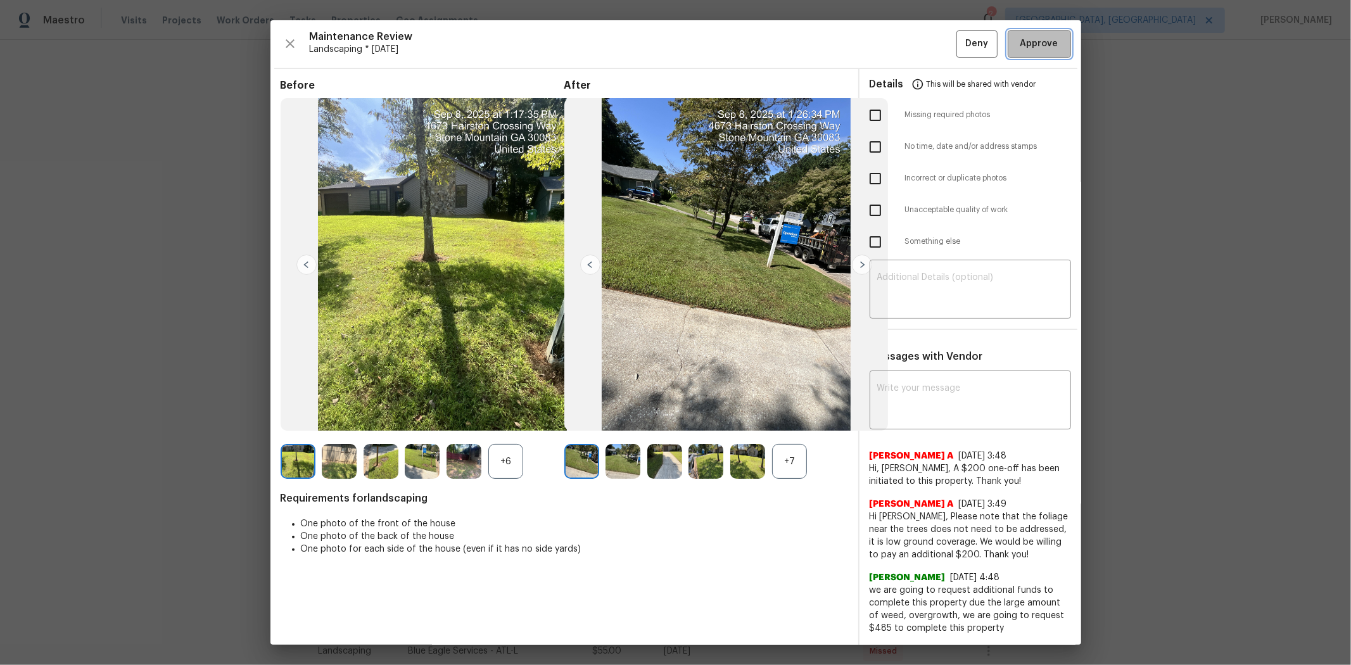
click at [960, 47] on span "Approve" at bounding box center [1039, 44] width 38 height 16
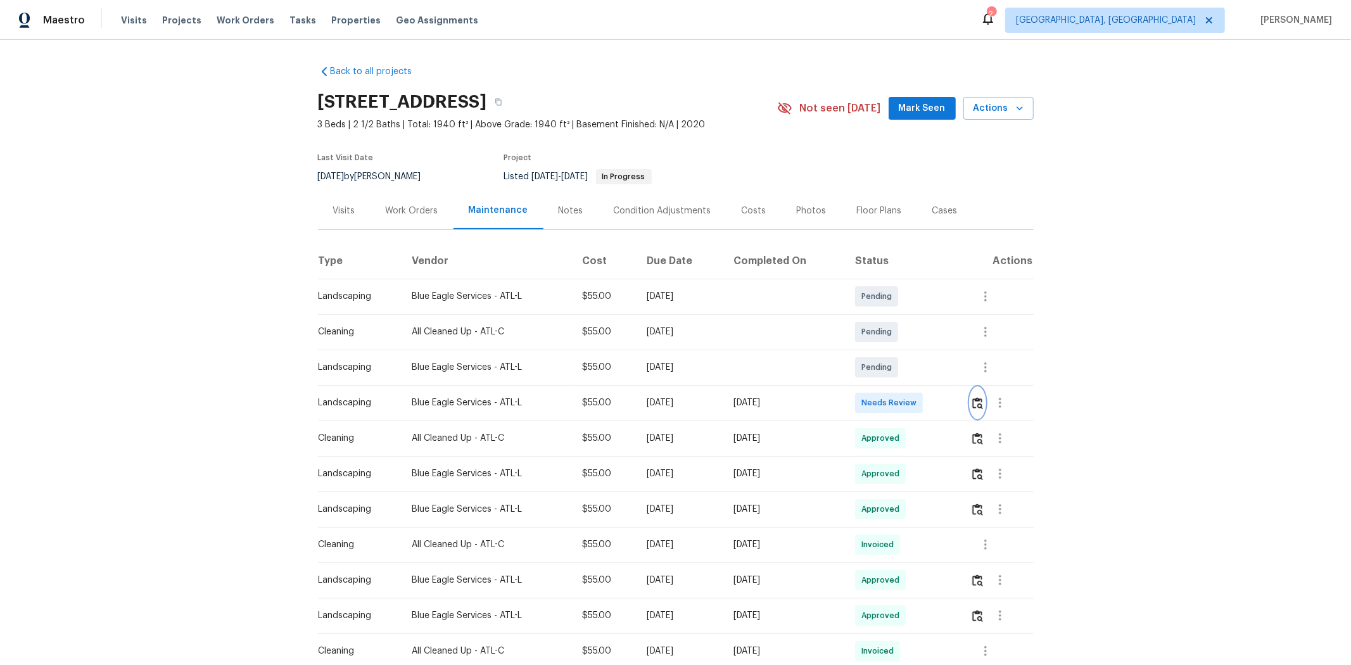
click at [960, 402] on img "button" at bounding box center [977, 403] width 11 height 12
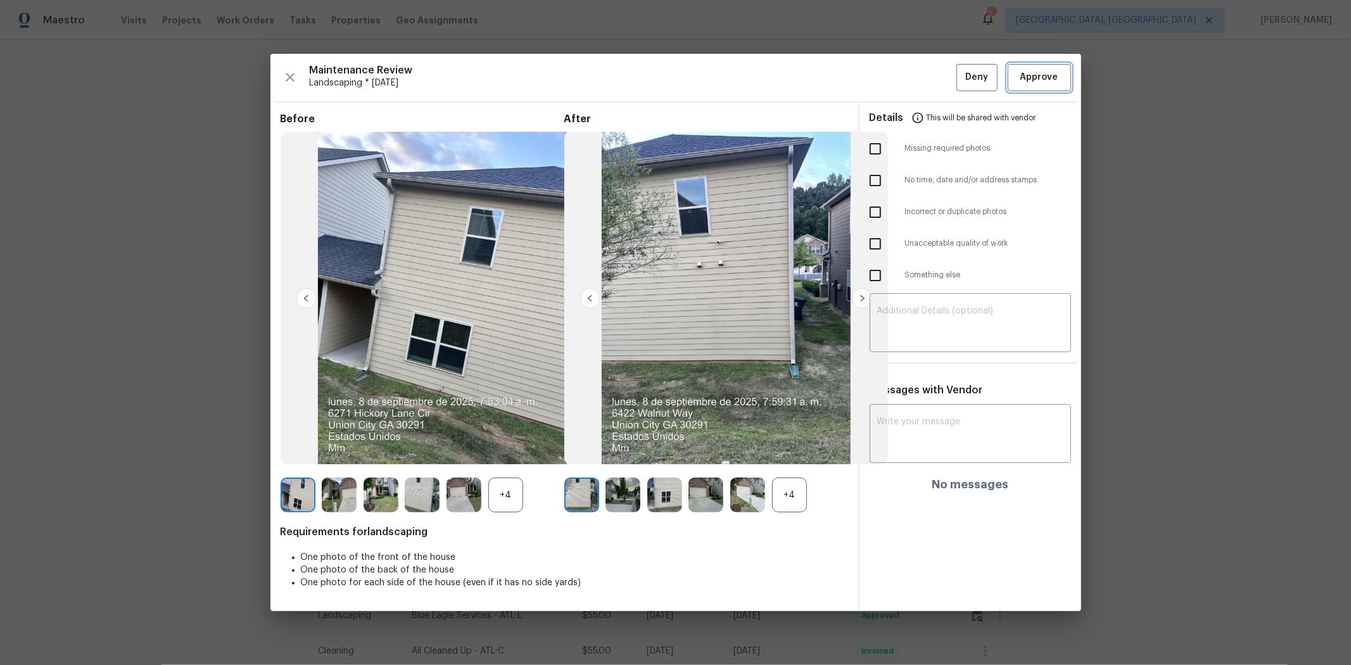
click at [960, 86] on button "Approve" at bounding box center [1038, 77] width 63 height 27
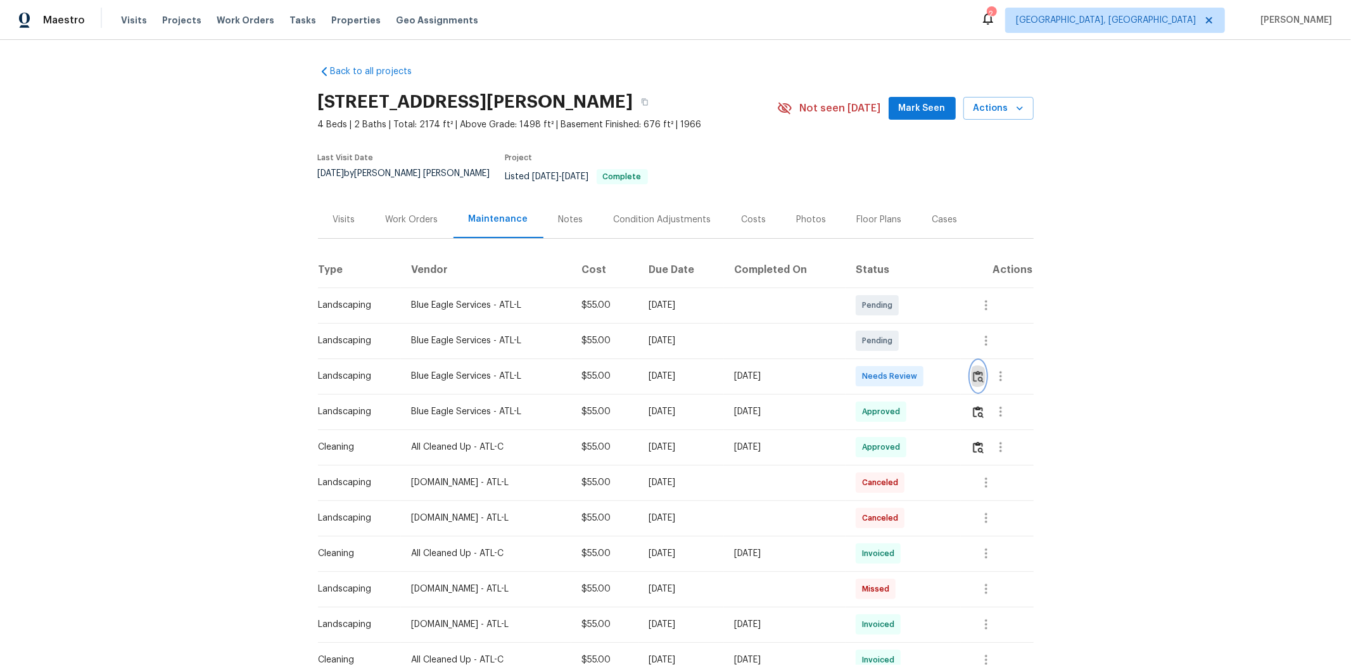
click at [960, 371] on img "button" at bounding box center [978, 376] width 11 height 12
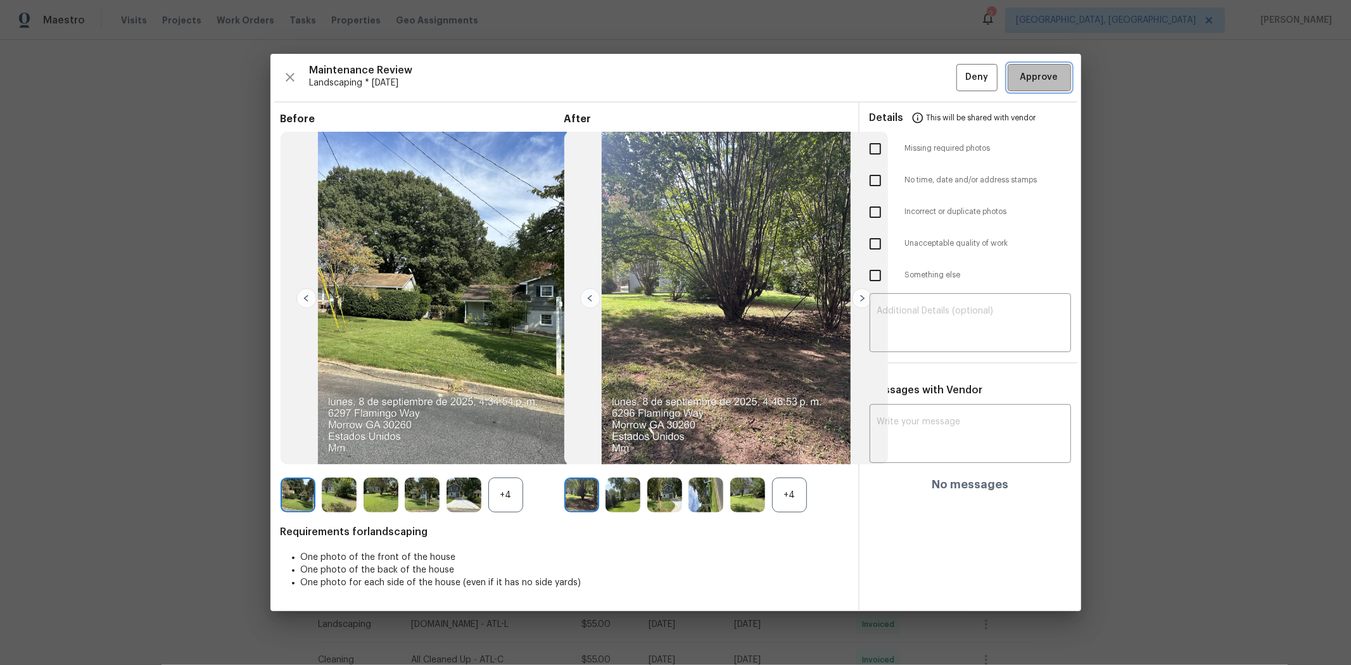
click at [960, 80] on span "Approve" at bounding box center [1039, 78] width 43 height 16
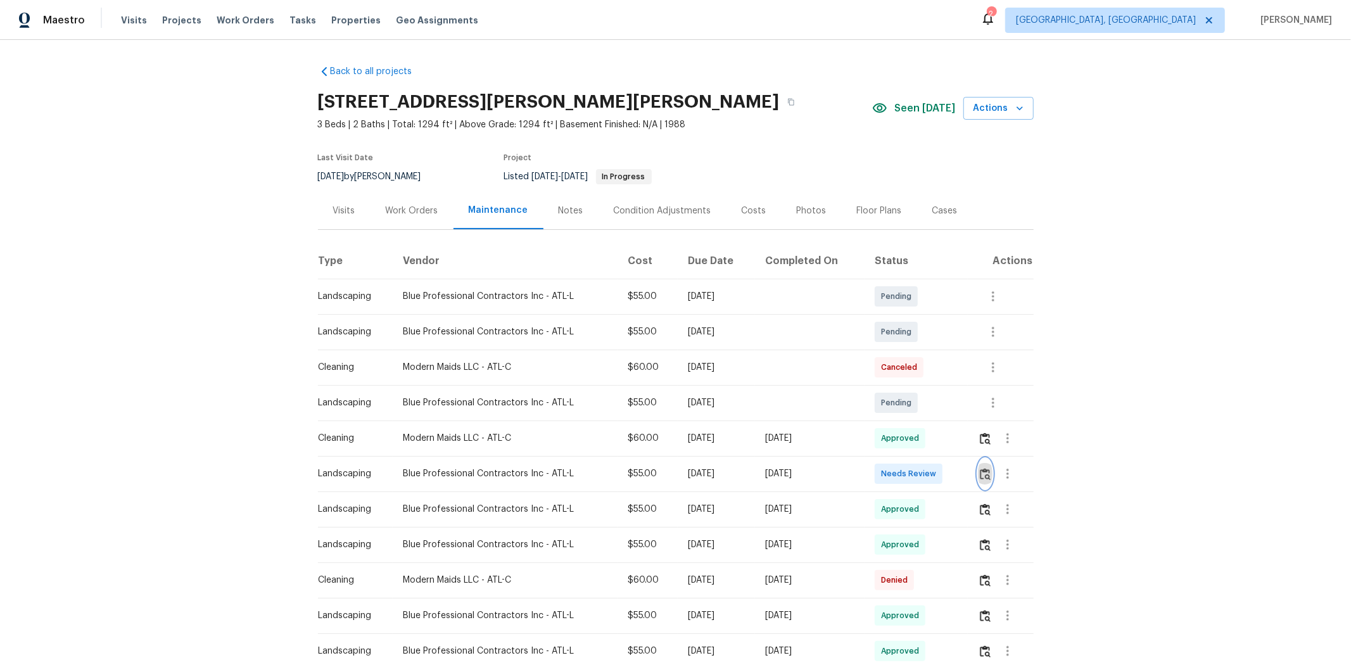
click at [960, 445] on img "button" at bounding box center [985, 474] width 11 height 12
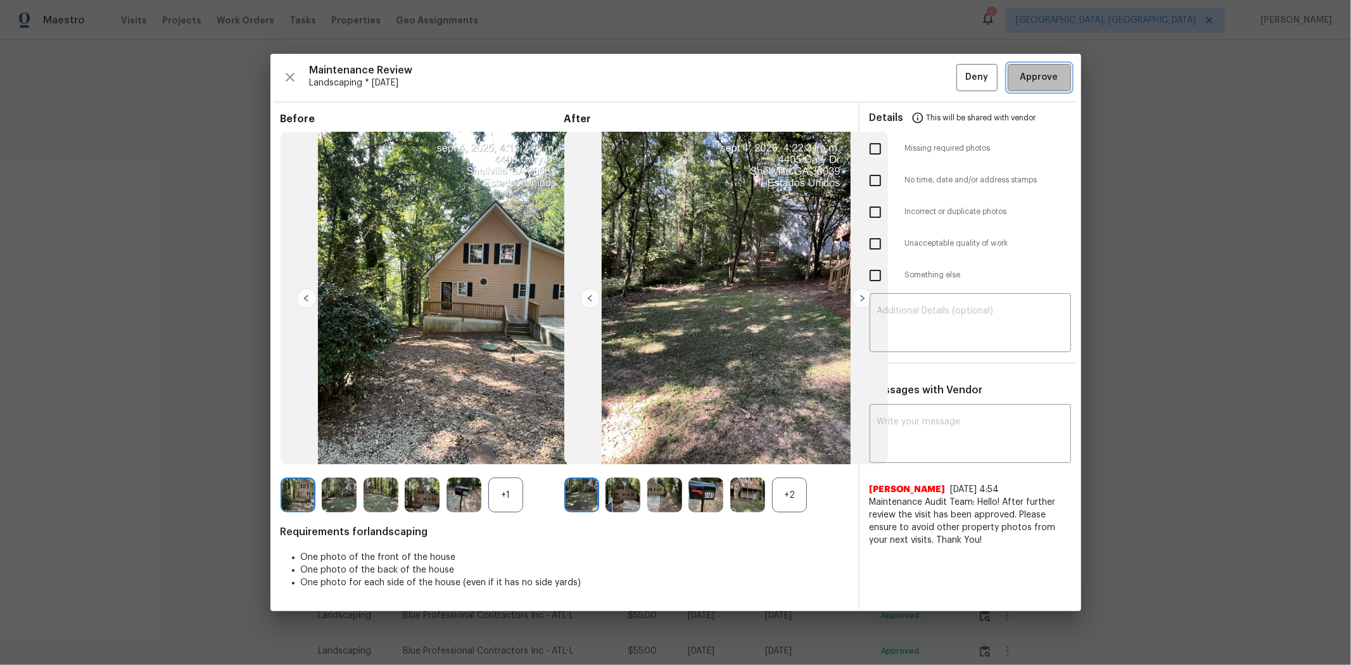
click at [960, 78] on span "Approve" at bounding box center [1039, 78] width 38 height 16
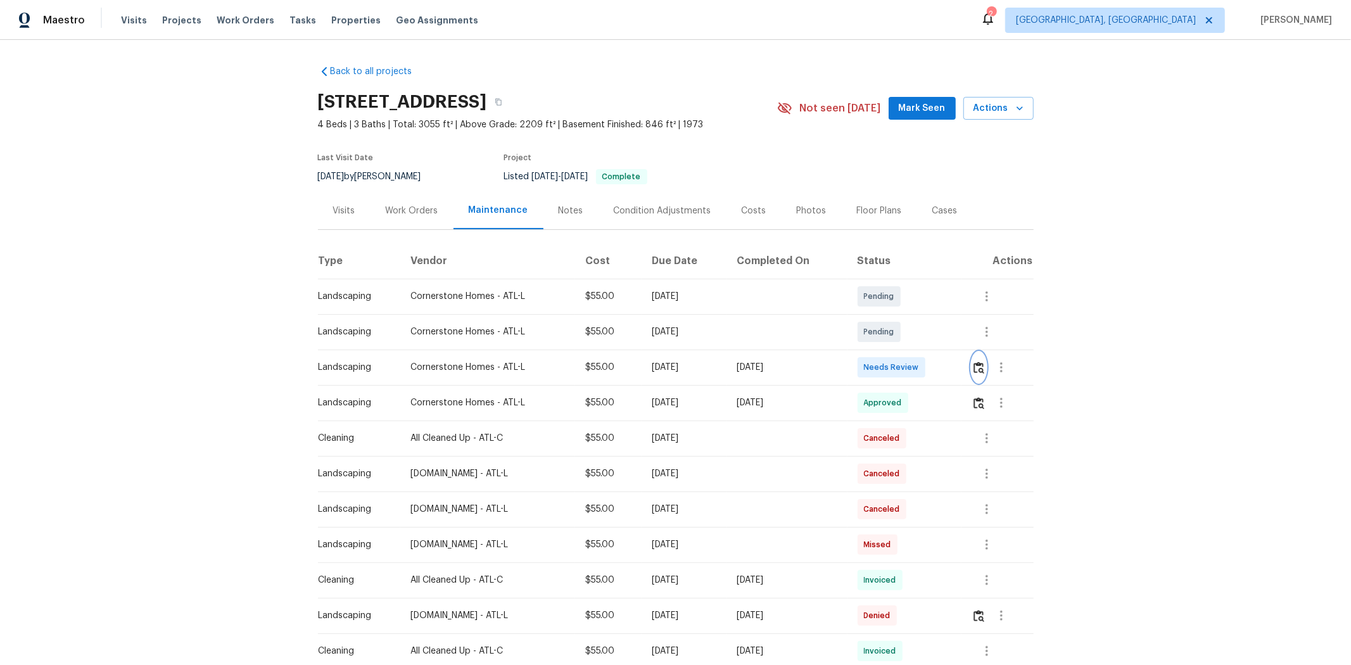
click at [960, 360] on button "button" at bounding box center [978, 367] width 15 height 30
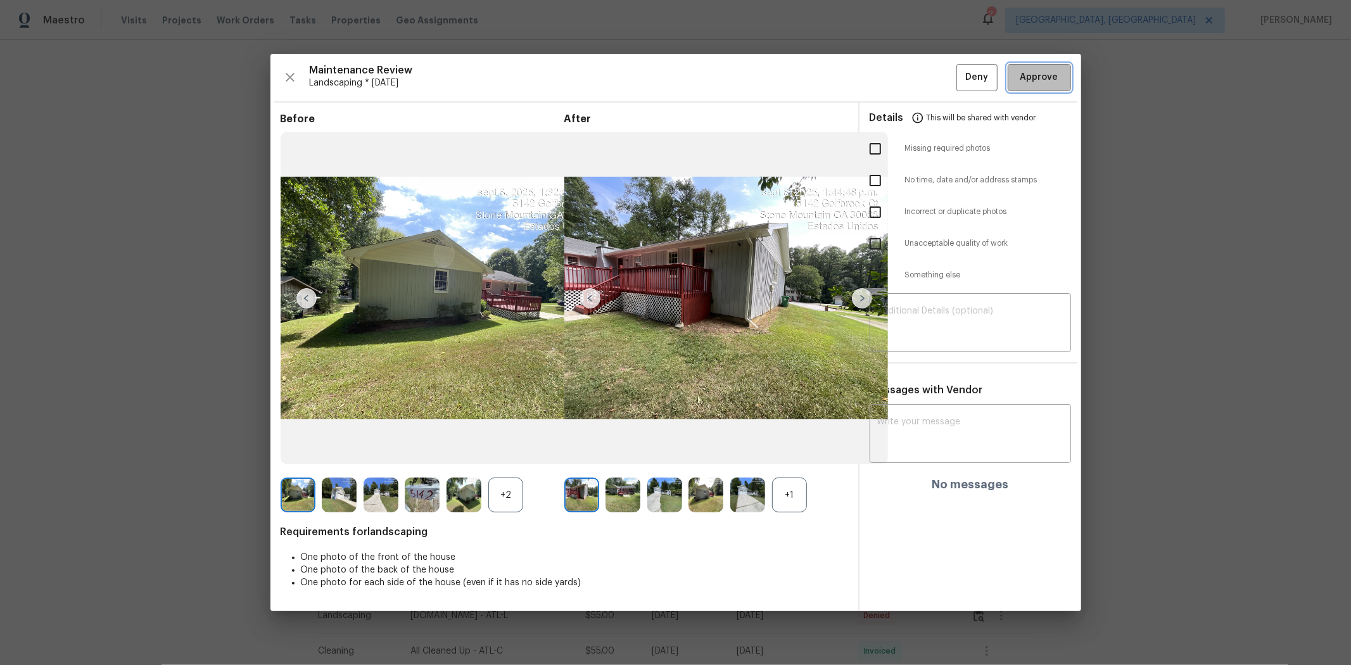
click at [960, 75] on button "Approve" at bounding box center [1038, 77] width 63 height 27
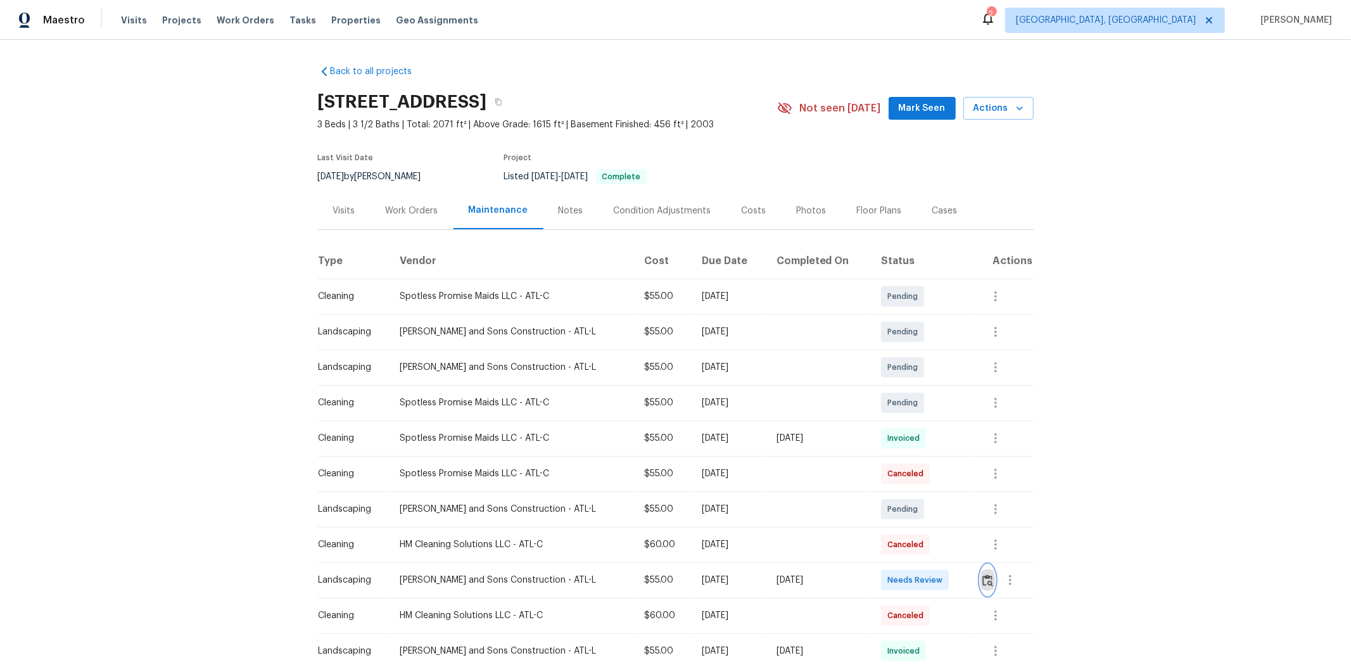
click at [726, 425] on button "button" at bounding box center [987, 580] width 15 height 30
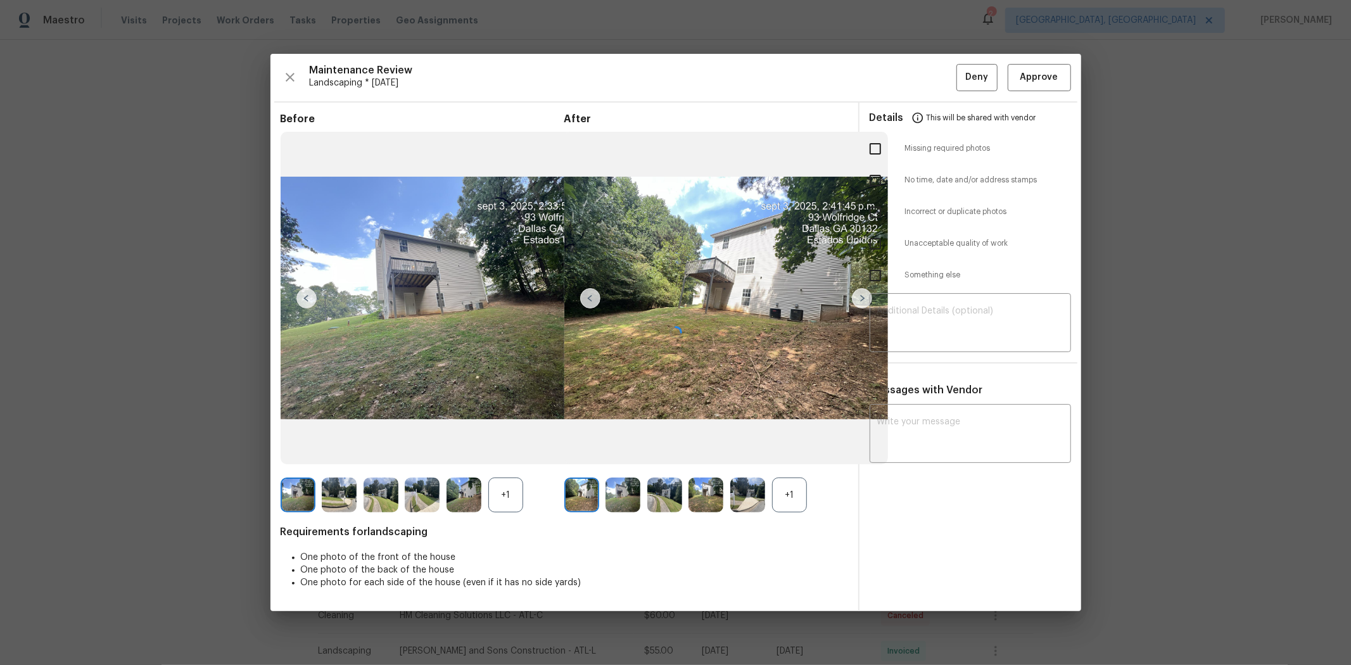
click at [726, 59] on div at bounding box center [675, 332] width 810 height 557
click at [726, 81] on div at bounding box center [675, 332] width 810 height 557
click at [726, 77] on div at bounding box center [675, 332] width 810 height 557
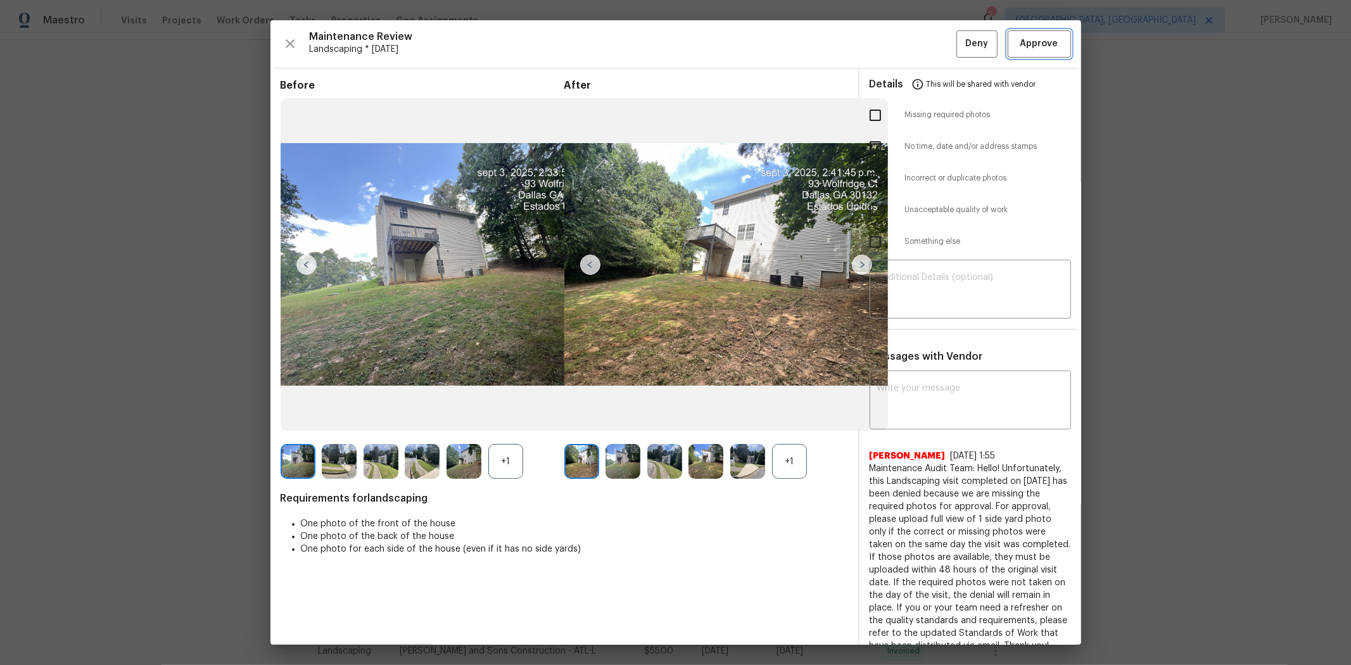
click at [726, 46] on span "Approve" at bounding box center [1039, 44] width 38 height 16
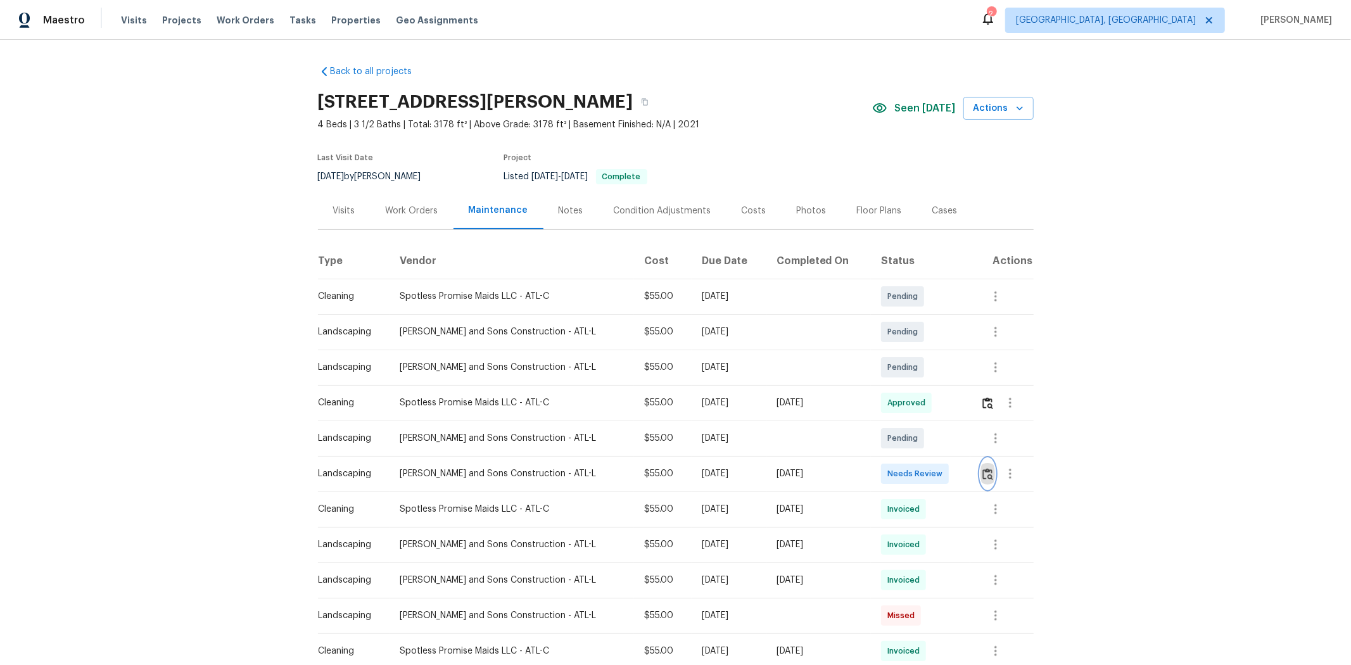
click at [960, 445] on img "button" at bounding box center [987, 474] width 11 height 12
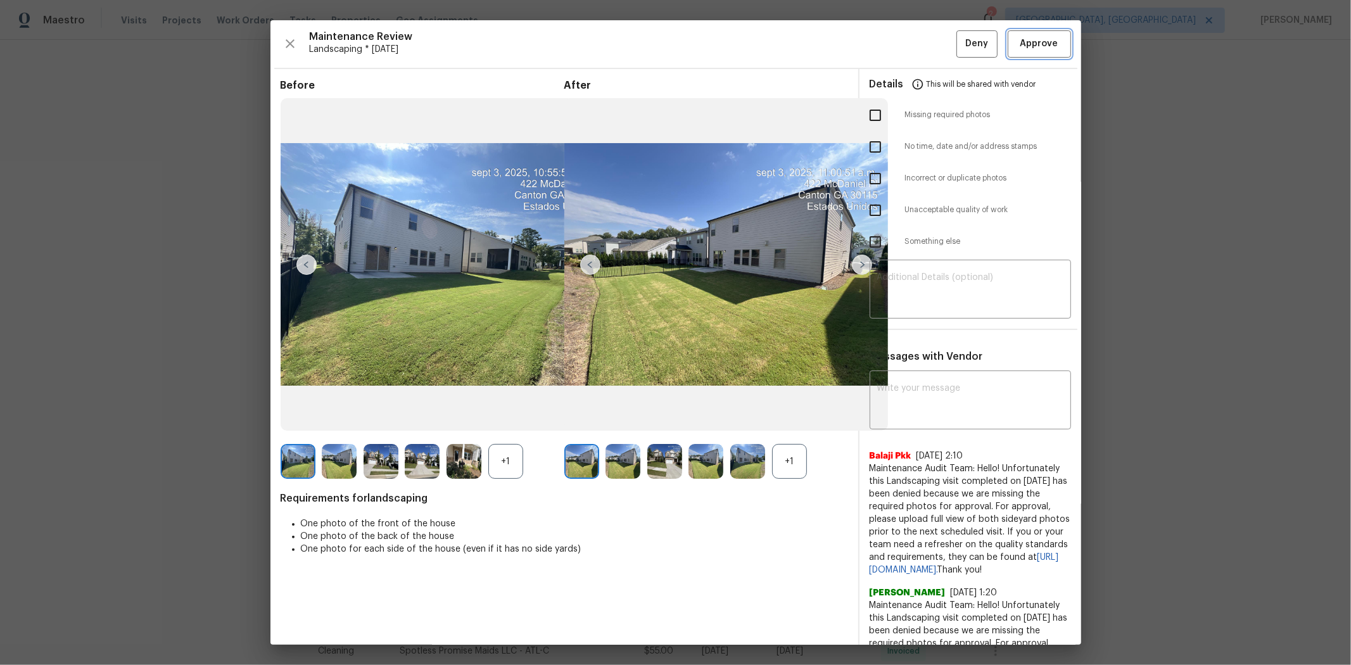
click at [960, 47] on span "Approve" at bounding box center [1039, 44] width 38 height 16
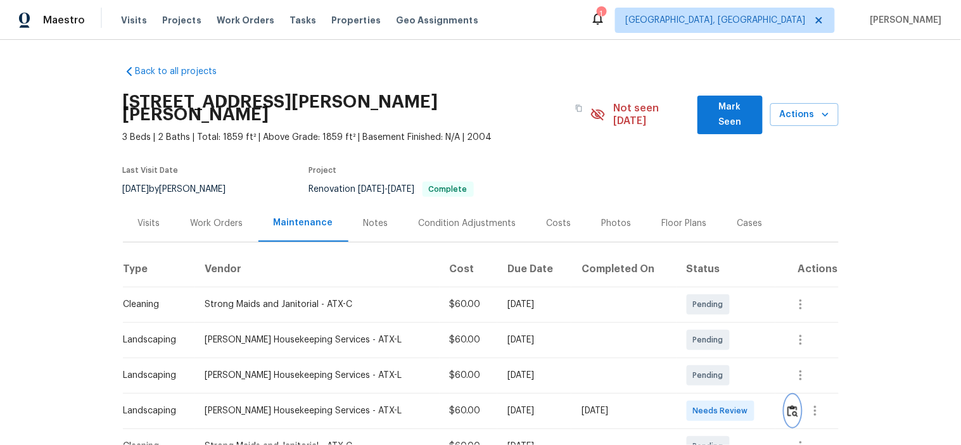
click at [787, 405] on img "button" at bounding box center [792, 411] width 11 height 12
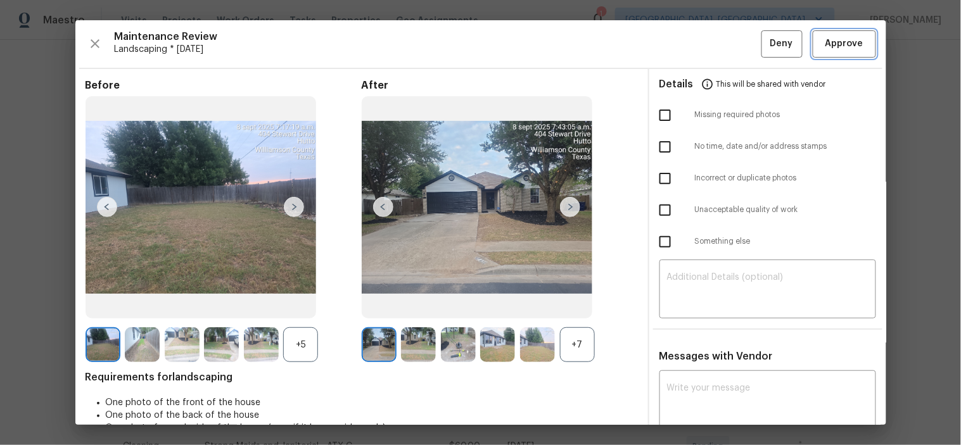
click at [825, 44] on span "Approve" at bounding box center [844, 44] width 38 height 16
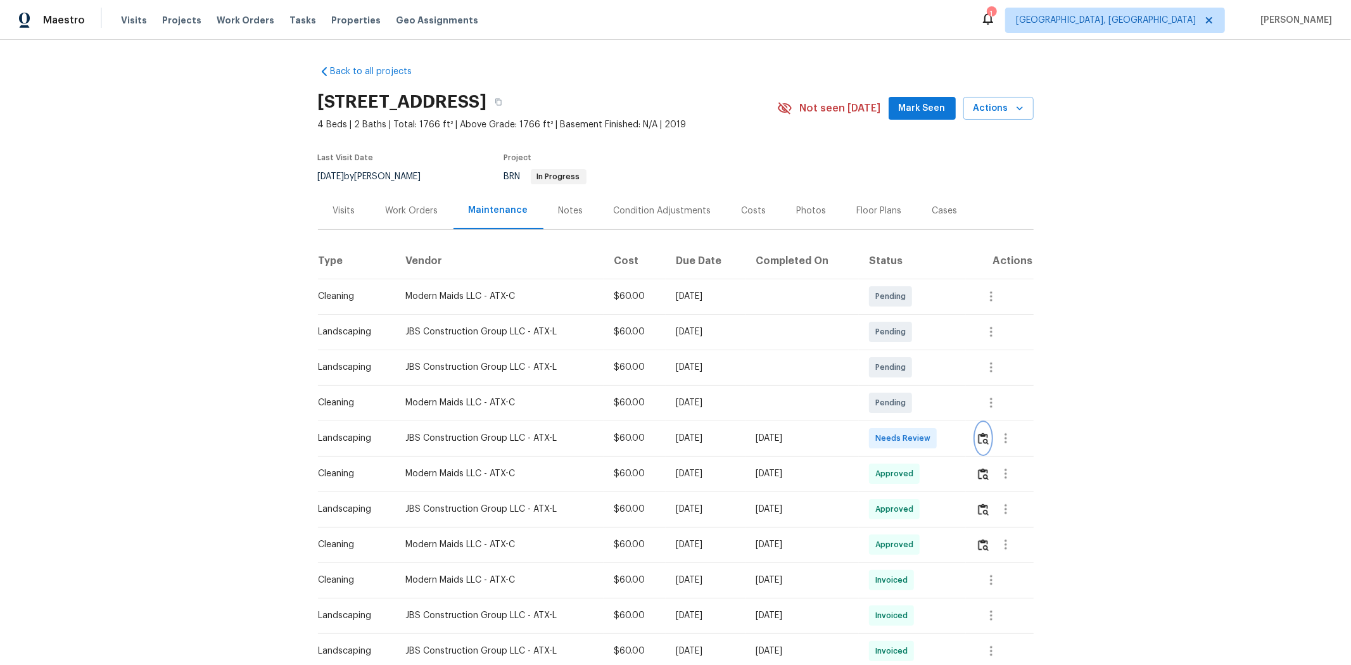
click at [960, 438] on img "button" at bounding box center [983, 438] width 11 height 12
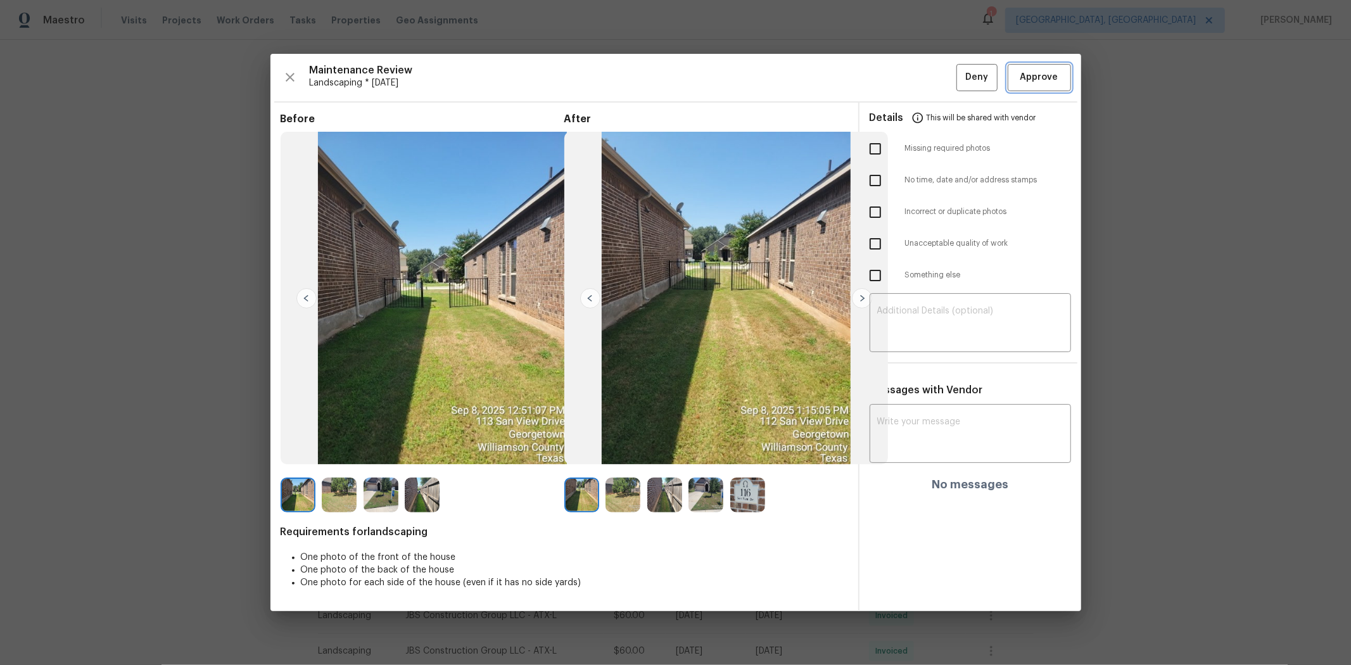
drag, startPoint x: 1028, startPoint y: 78, endPoint x: 1038, endPoint y: 84, distance: 11.6
click at [960, 79] on span "Approve" at bounding box center [1039, 78] width 38 height 16
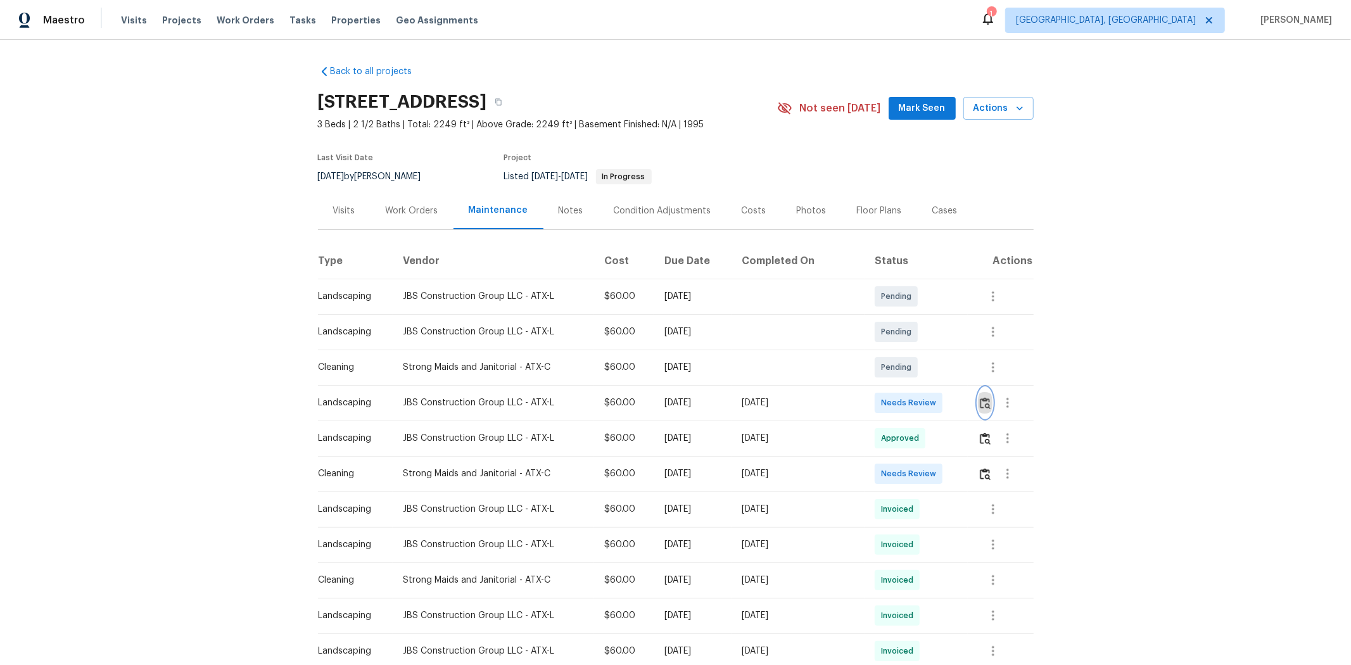
click at [960, 398] on img "button" at bounding box center [985, 403] width 11 height 12
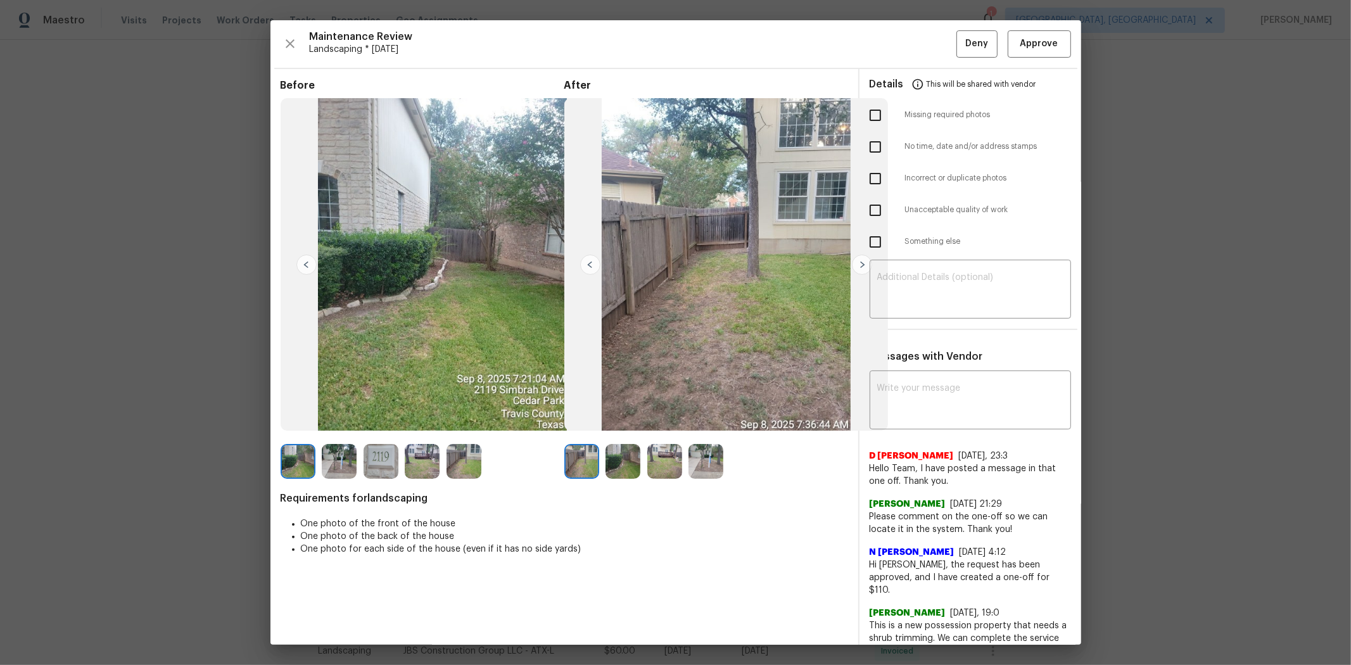
click at [960, 28] on div "Maintenance Review Landscaping * Tue, Sep 09 Deny Approve Before After Requirem…" at bounding box center [675, 332] width 810 height 624
drag, startPoint x: 1030, startPoint y: 47, endPoint x: 1095, endPoint y: 33, distance: 67.4
click at [960, 47] on span "Approve" at bounding box center [1039, 44] width 38 height 16
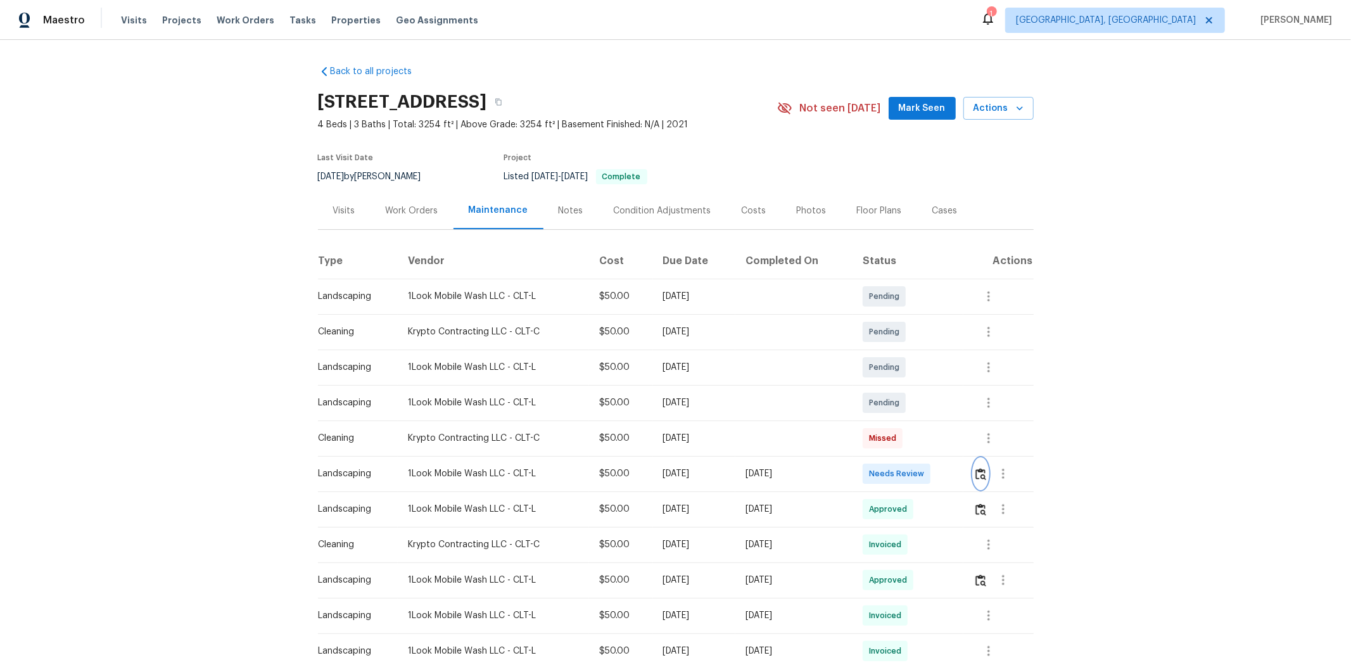
click at [960, 445] on img "button" at bounding box center [980, 474] width 11 height 12
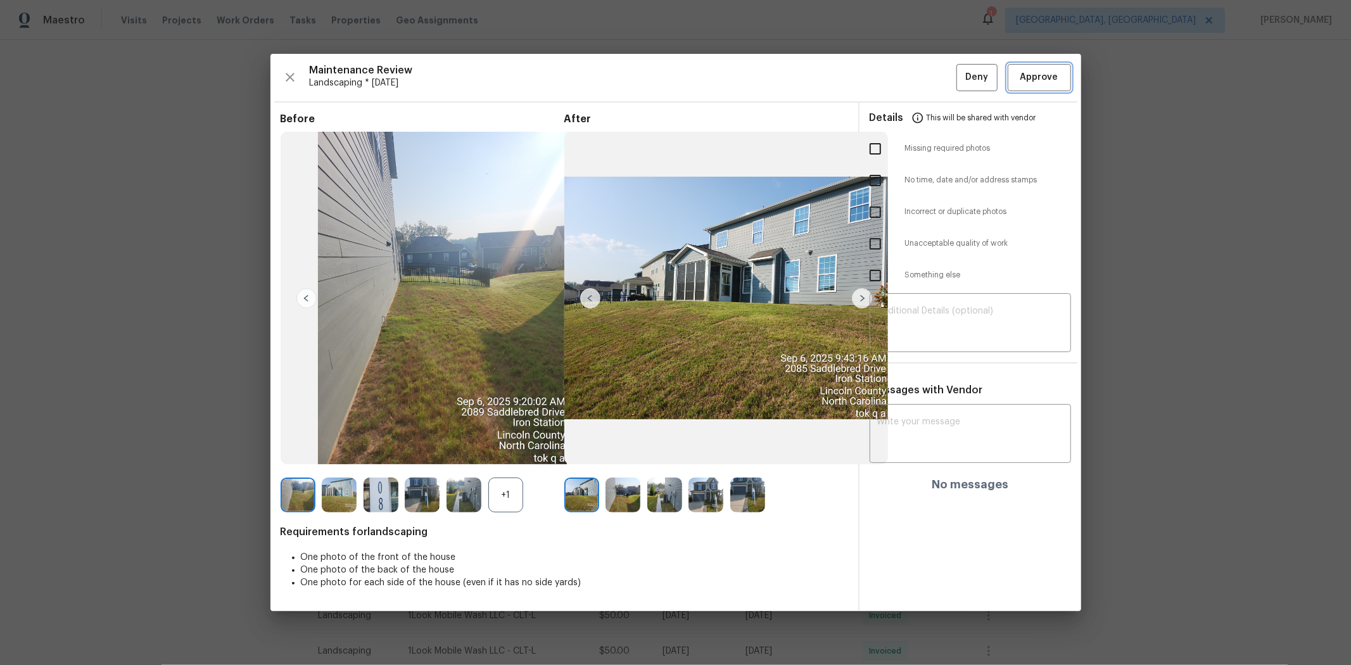
drag, startPoint x: 1029, startPoint y: 80, endPoint x: 960, endPoint y: 83, distance: 69.1
click at [960, 80] on span "Approve" at bounding box center [1039, 78] width 38 height 16
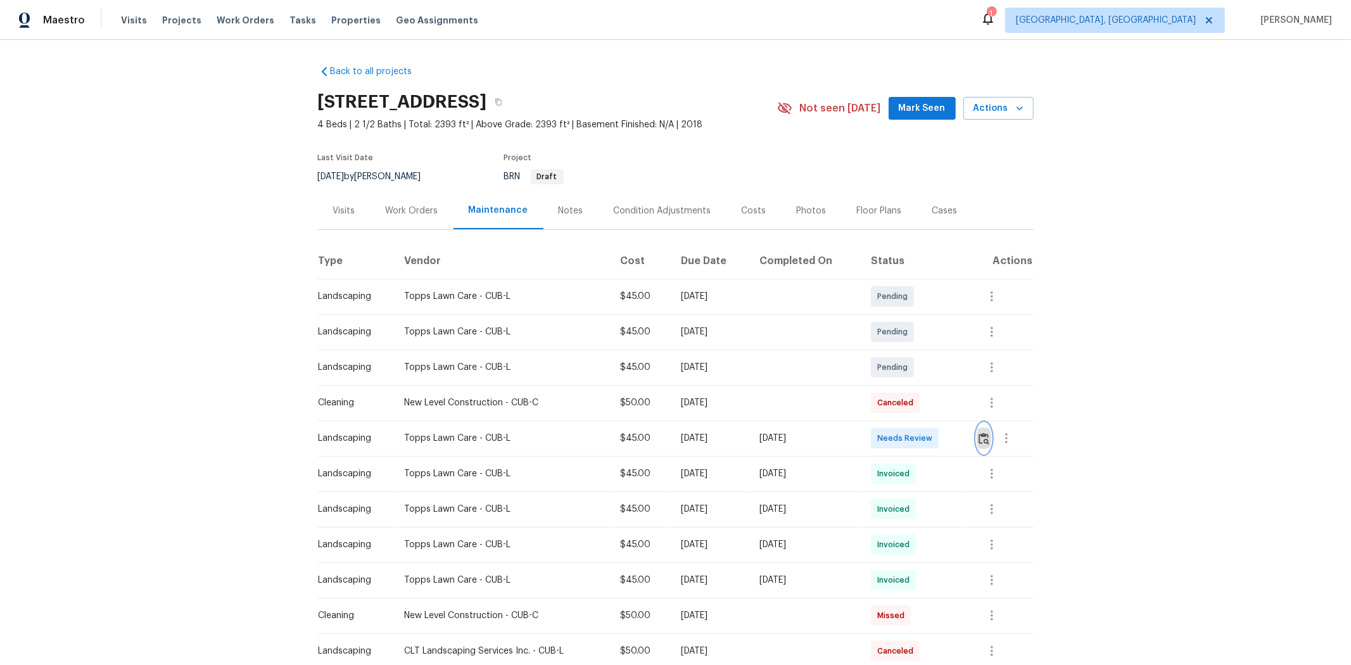
click at [960, 439] on img "button" at bounding box center [983, 438] width 11 height 12
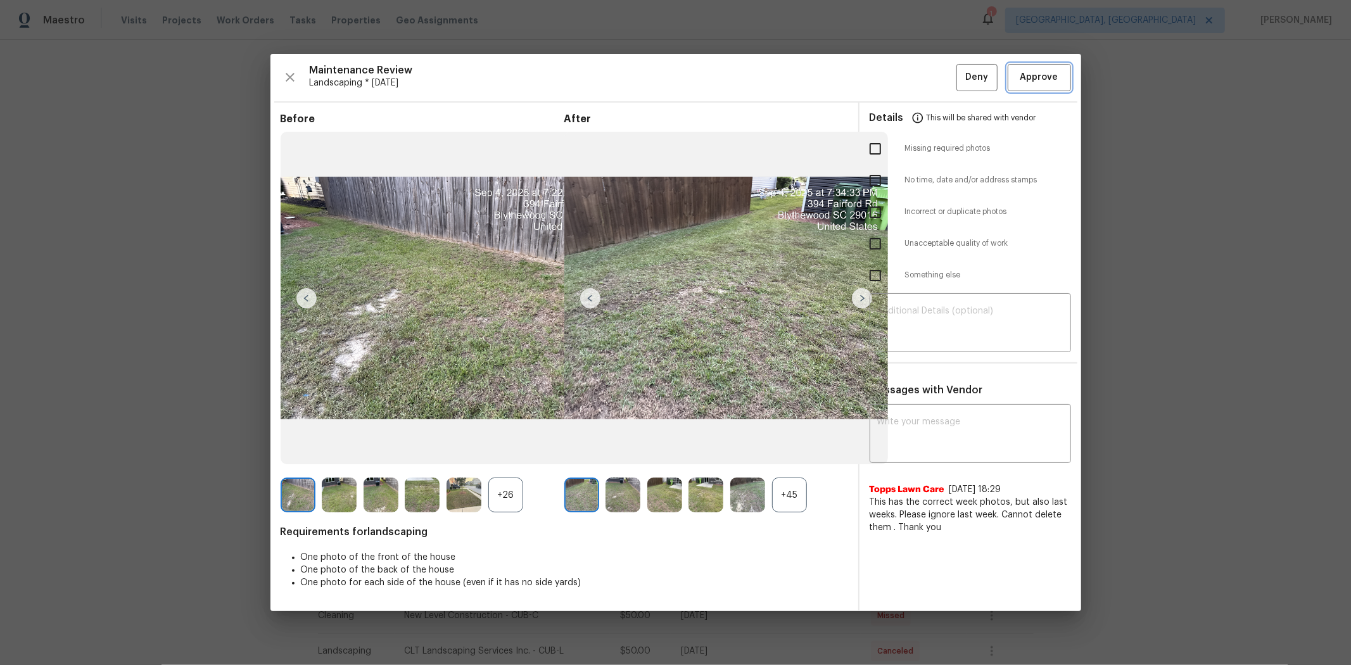
click at [960, 70] on span "Approve" at bounding box center [1039, 78] width 43 height 16
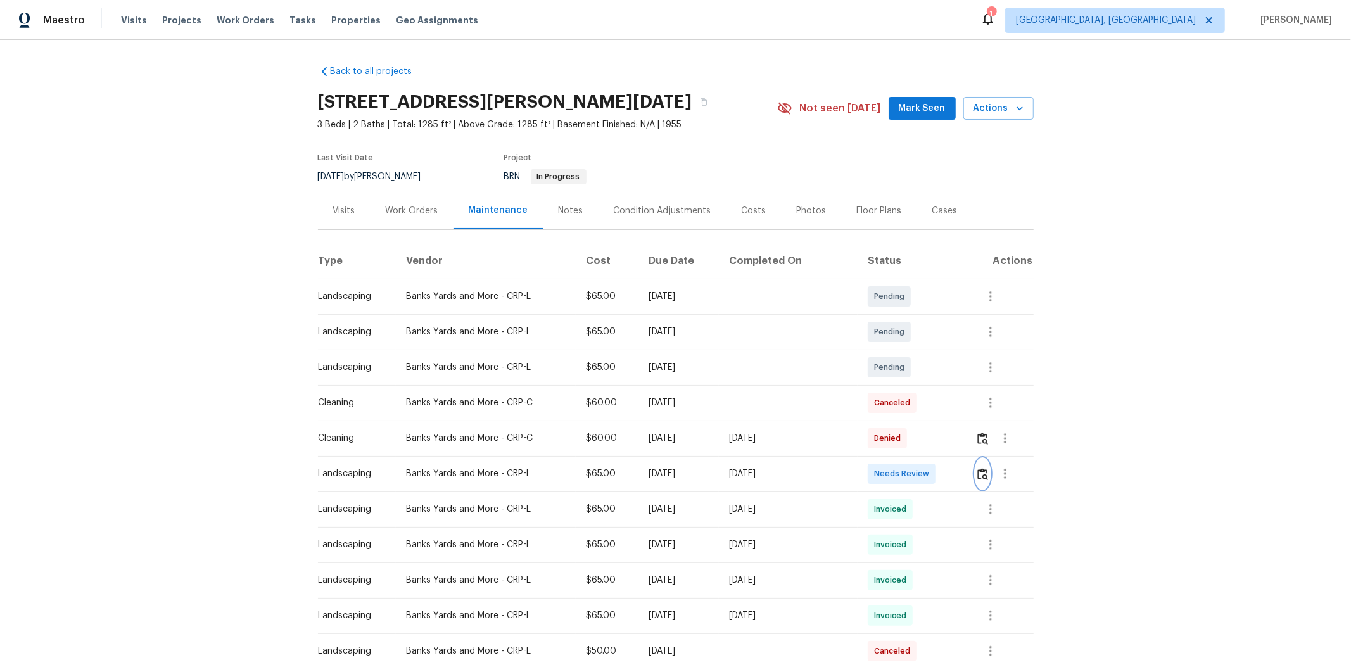
click at [726, 425] on img "button" at bounding box center [982, 474] width 11 height 12
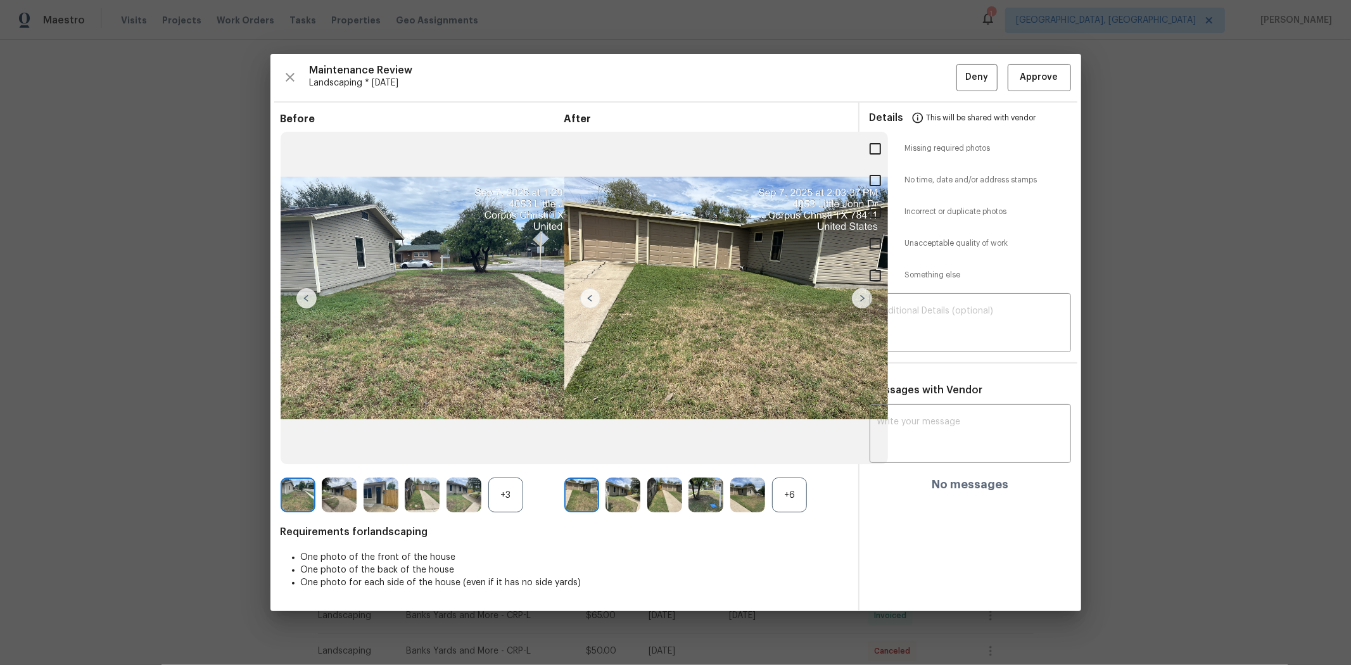
click at [726, 92] on div "Maintenance Review Landscaping * Tue, Sep 02 Deny Approve Before +3 After +6 Re…" at bounding box center [675, 332] width 810 height 557
click at [726, 82] on span "Approve" at bounding box center [1039, 78] width 38 height 16
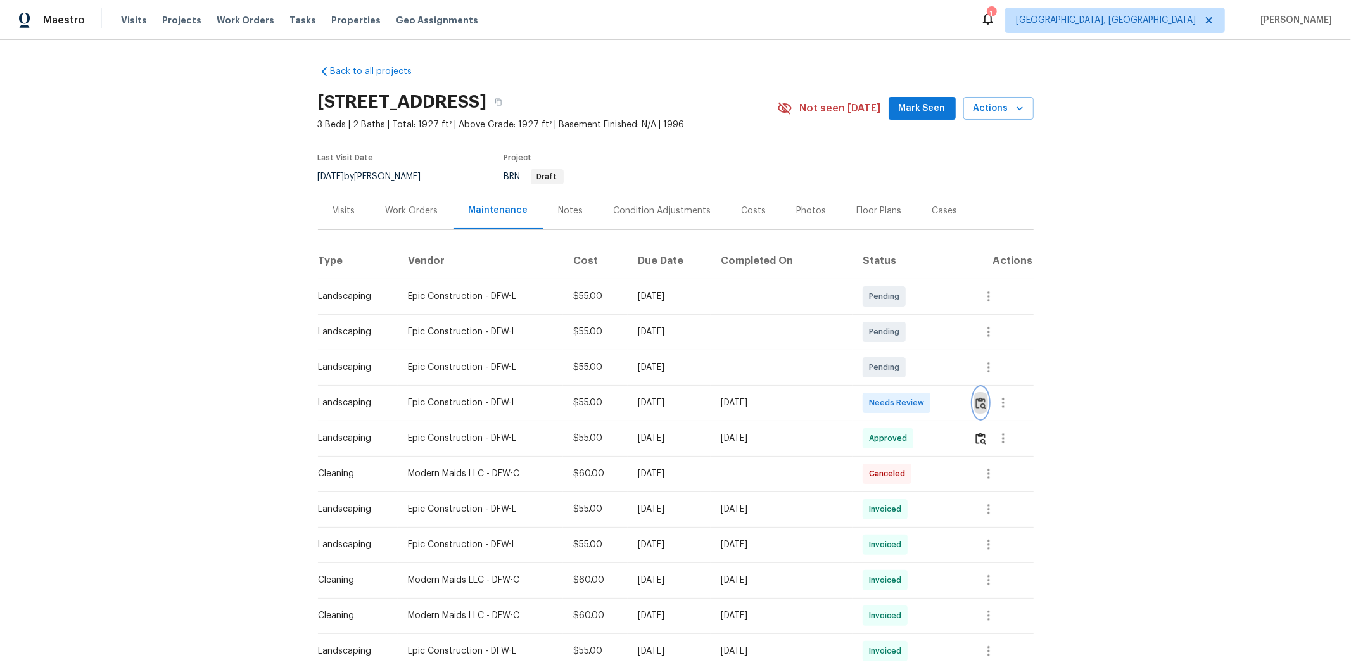
click at [960, 406] on img "button" at bounding box center [980, 403] width 11 height 12
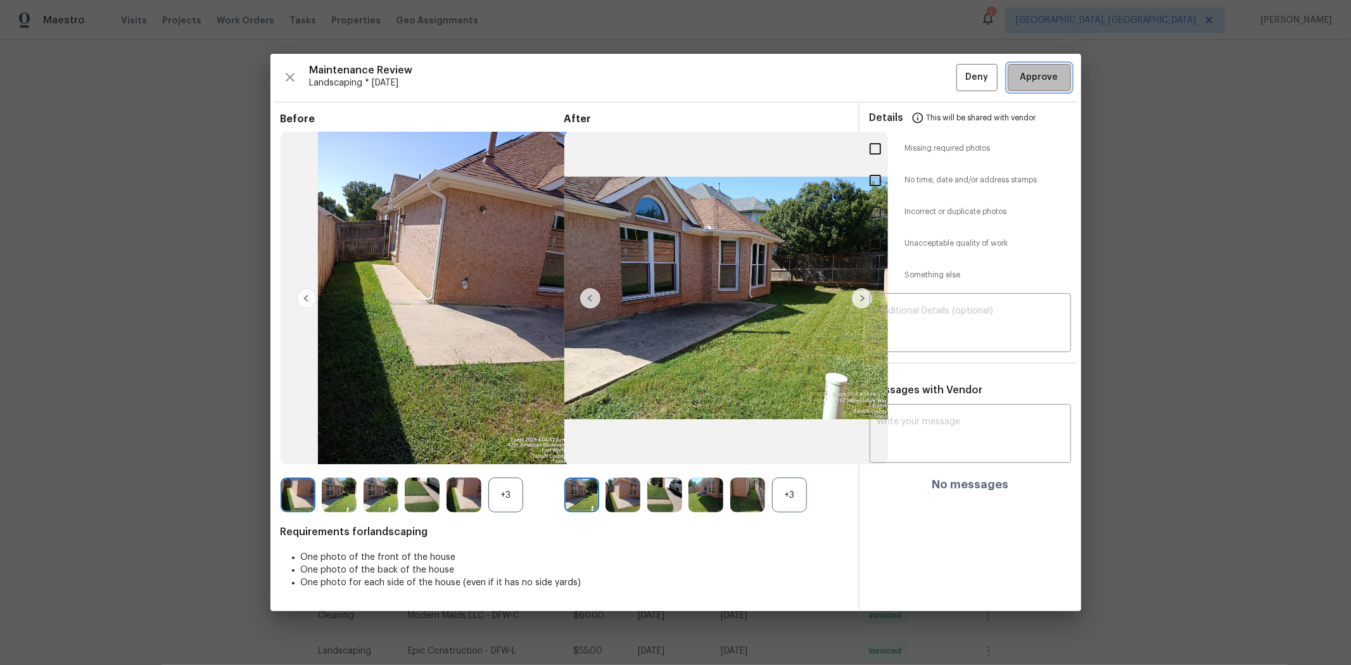
click at [960, 87] on button "Approve" at bounding box center [1038, 77] width 63 height 27
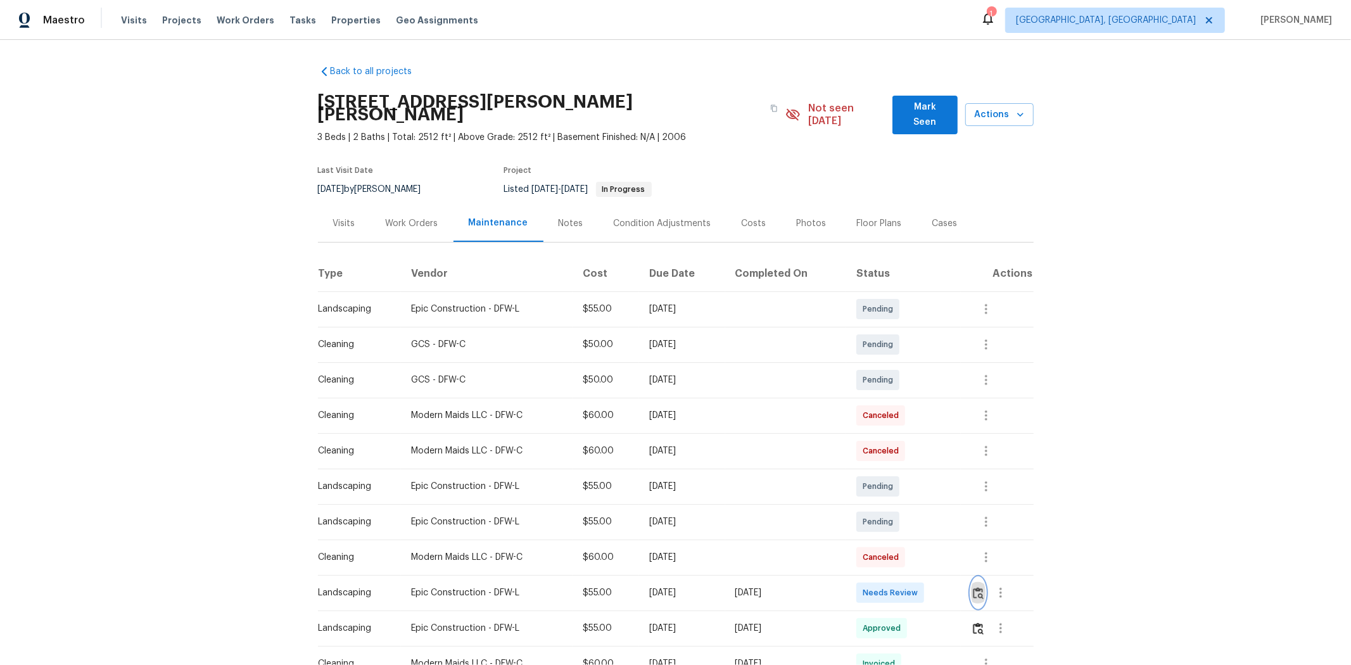
click at [726, 425] on button "button" at bounding box center [978, 592] width 15 height 30
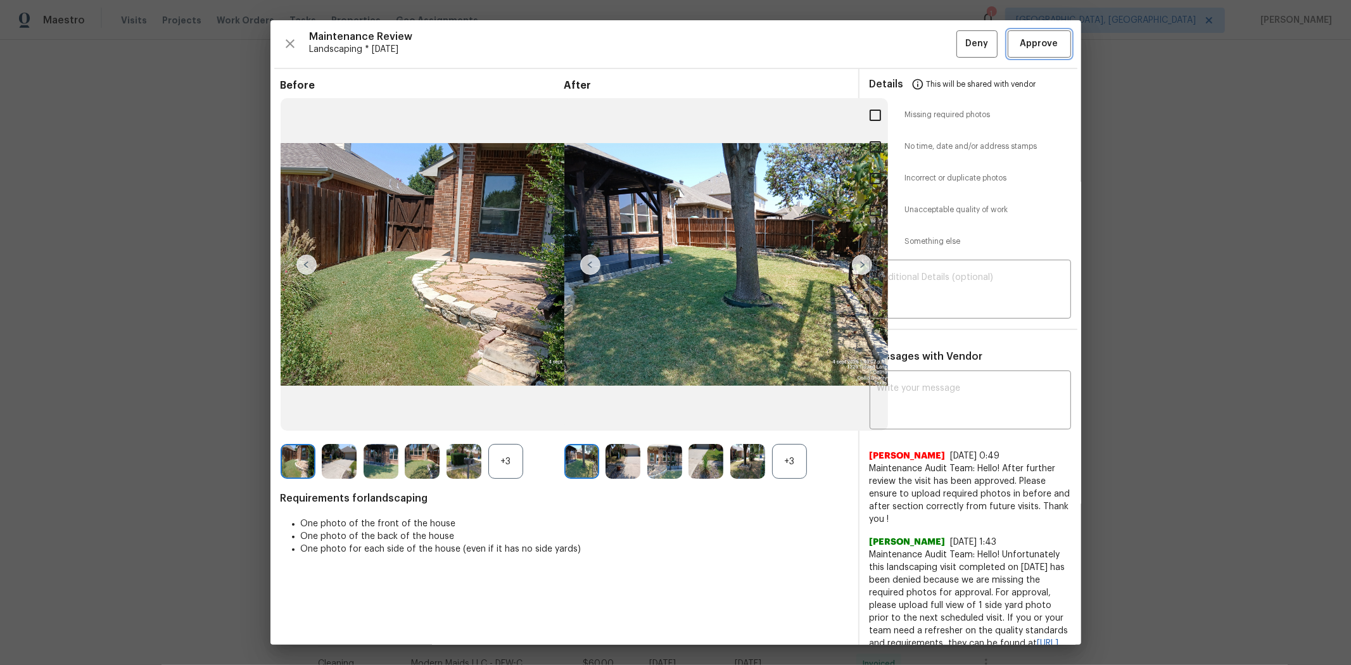
click at [726, 52] on button "Approve" at bounding box center [1038, 43] width 63 height 27
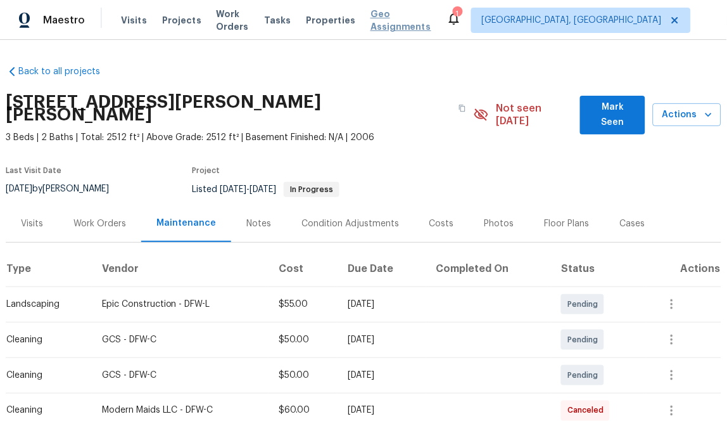
click at [419, 16] on span "Geo Assignments" at bounding box center [400, 20] width 61 height 25
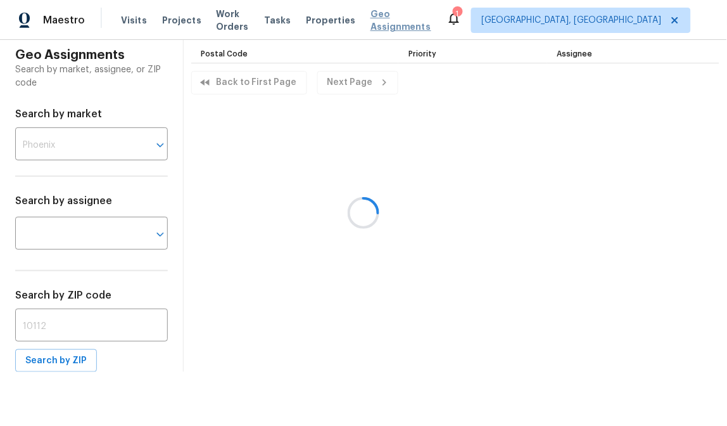
click at [419, 16] on div at bounding box center [363, 213] width 727 height 426
click at [417, 8] on div at bounding box center [363, 213] width 727 height 426
click at [426, 5] on div "Maestro Visits Projects Work Orders Tasks Properties Geo Assignments 1 Albuquer…" at bounding box center [363, 20] width 727 height 40
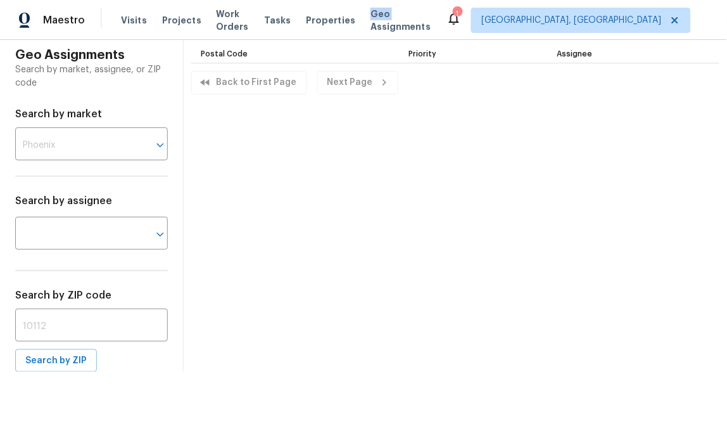
click at [426, 5] on div "Maestro Visits Projects Work Orders Tasks Properties Geo Assignments 1 Albuquer…" at bounding box center [363, 20] width 727 height 40
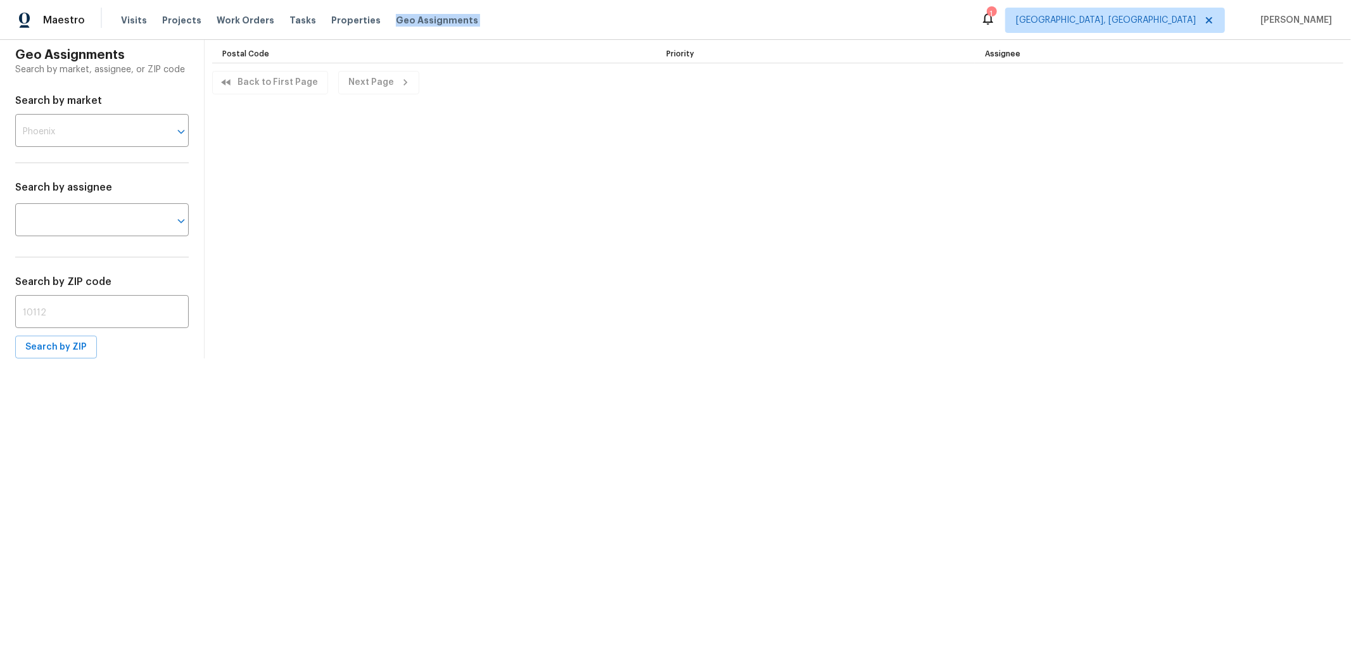
drag, startPoint x: 431, startPoint y: 9, endPoint x: 638, endPoint y: 66, distance: 214.6
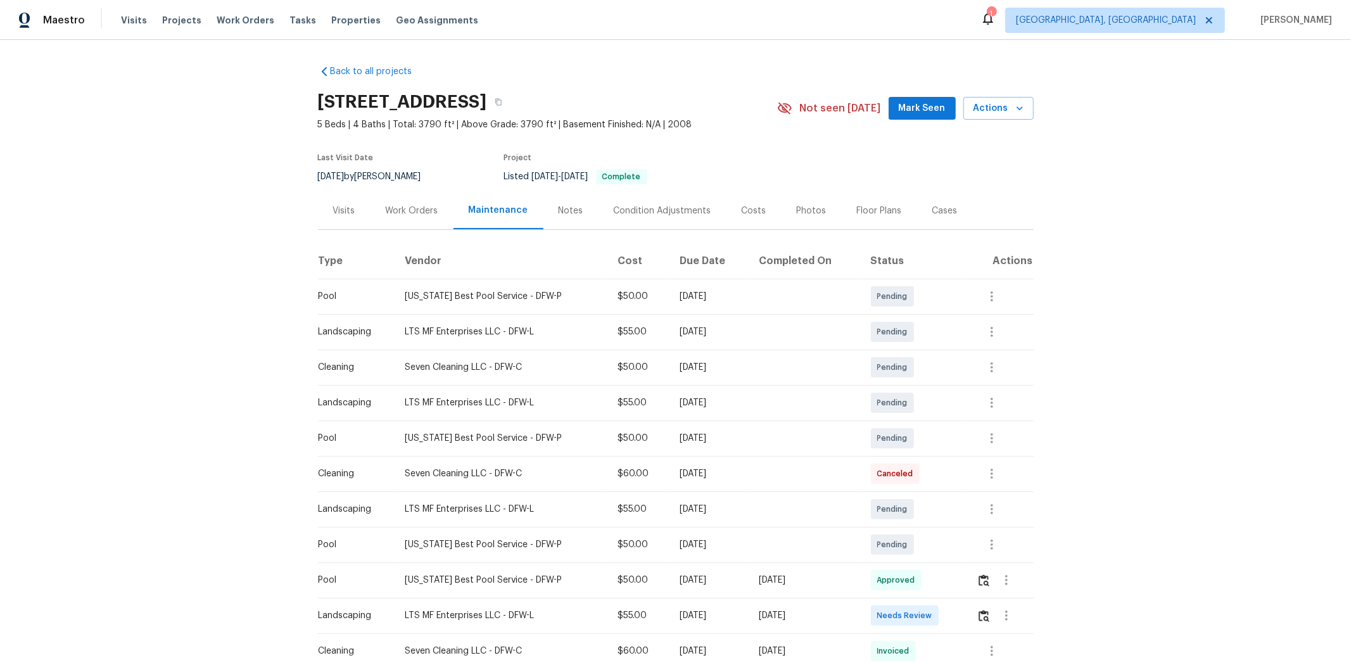
click at [960, 445] on td at bounding box center [999, 650] width 67 height 35
click at [960, 445] on button "button" at bounding box center [983, 615] width 15 height 30
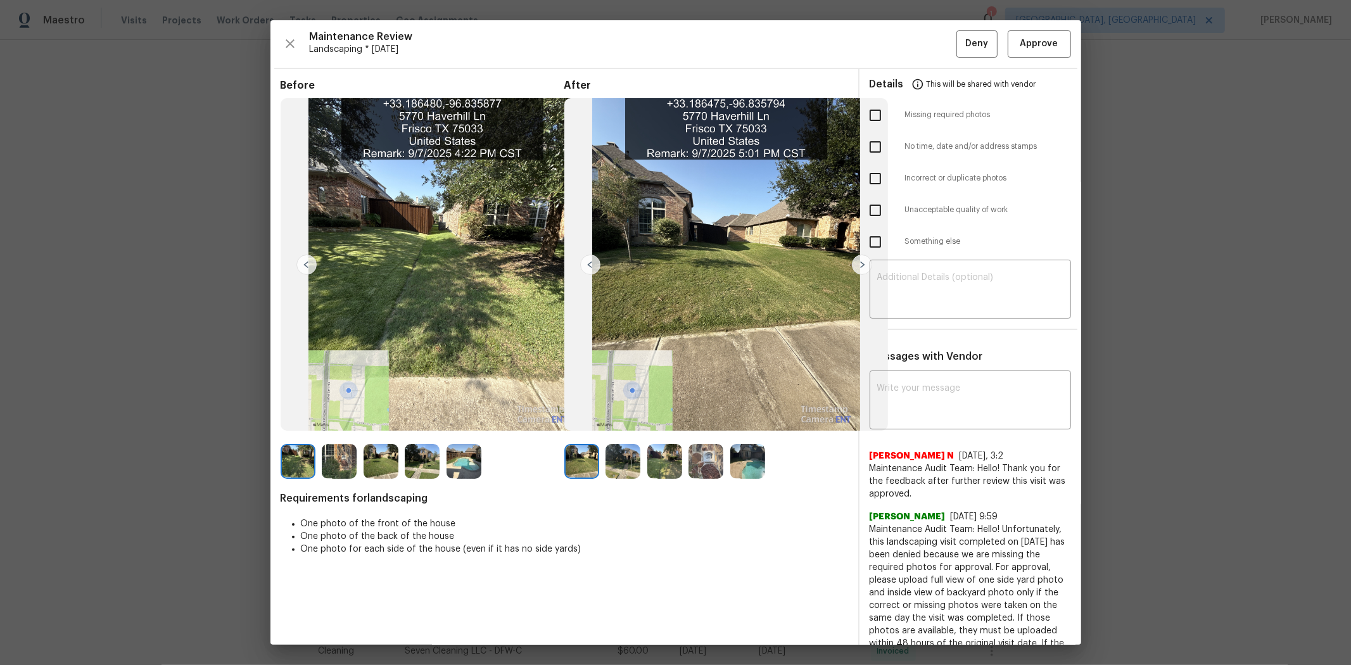
click at [960, 69] on span "This will be shared with vendor" at bounding box center [981, 84] width 110 height 30
click at [960, 47] on span "Approve" at bounding box center [1039, 44] width 38 height 16
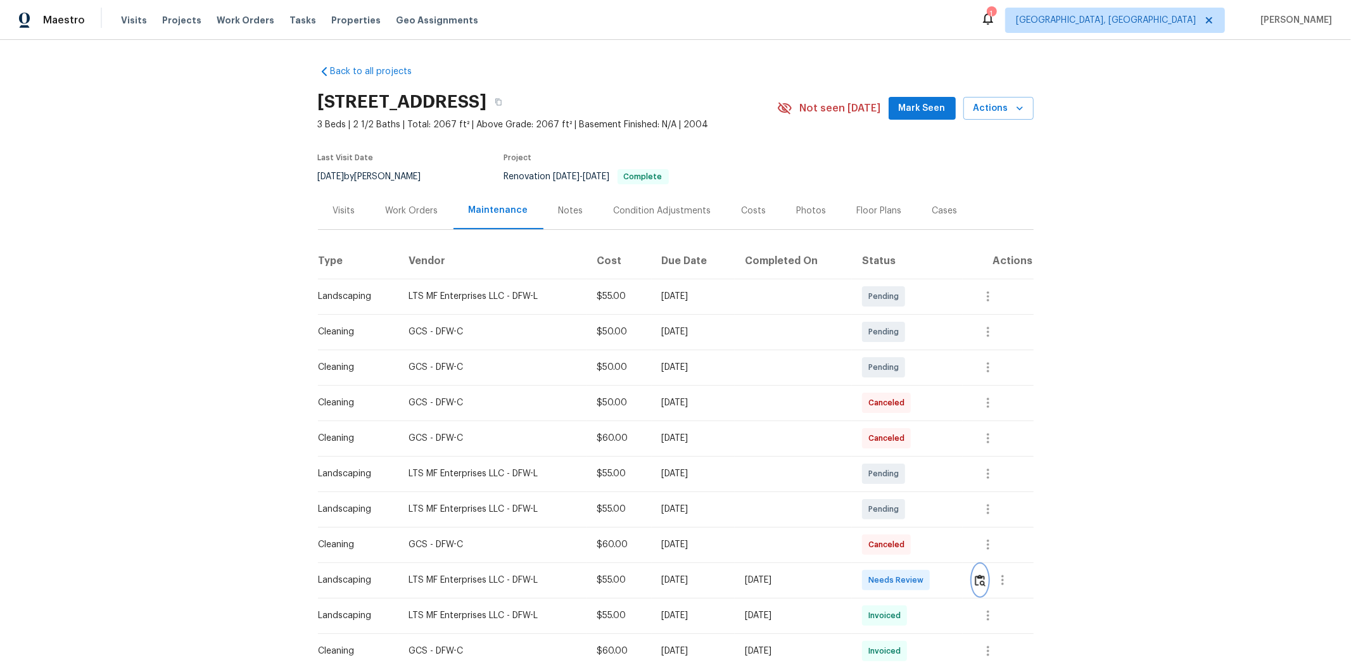
click at [726, 425] on button "button" at bounding box center [980, 580] width 15 height 30
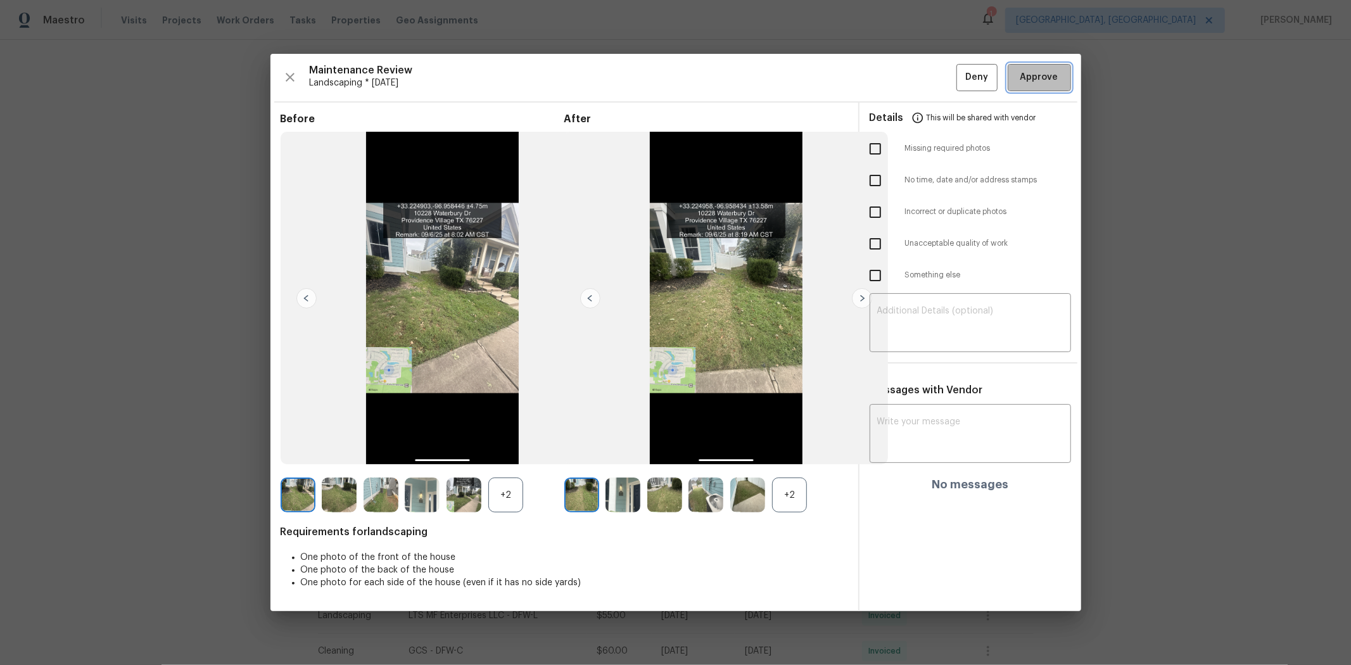
drag, startPoint x: 1054, startPoint y: 74, endPoint x: 1030, endPoint y: 75, distance: 23.4
click at [726, 74] on span "Approve" at bounding box center [1039, 78] width 38 height 16
